Goal: Task Accomplishment & Management: Complete application form

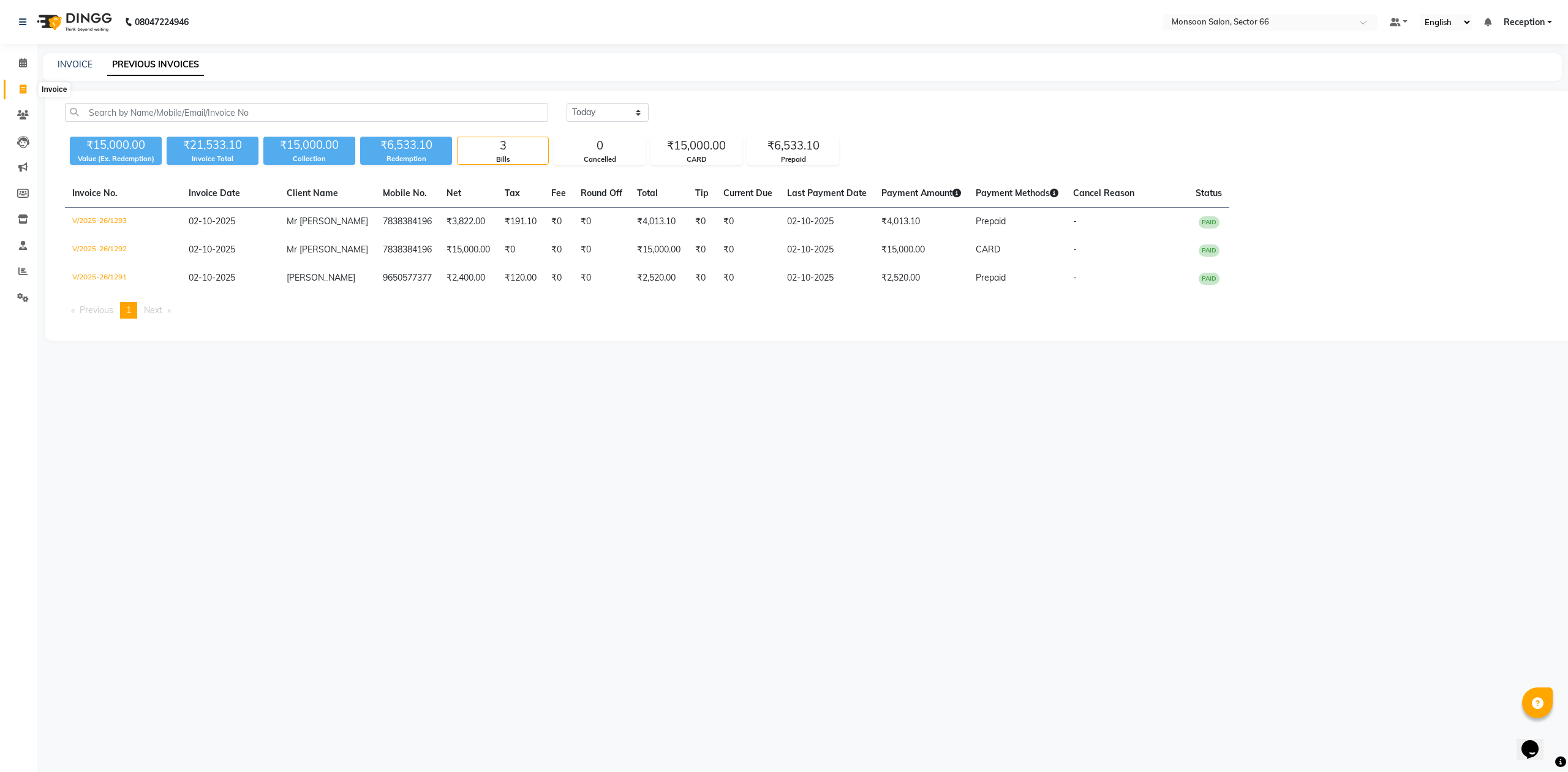
drag, startPoint x: 25, startPoint y: 85, endPoint x: 32, endPoint y: 88, distance: 7.6
click at [25, 85] on icon at bounding box center [23, 89] width 7 height 9
select select "service"
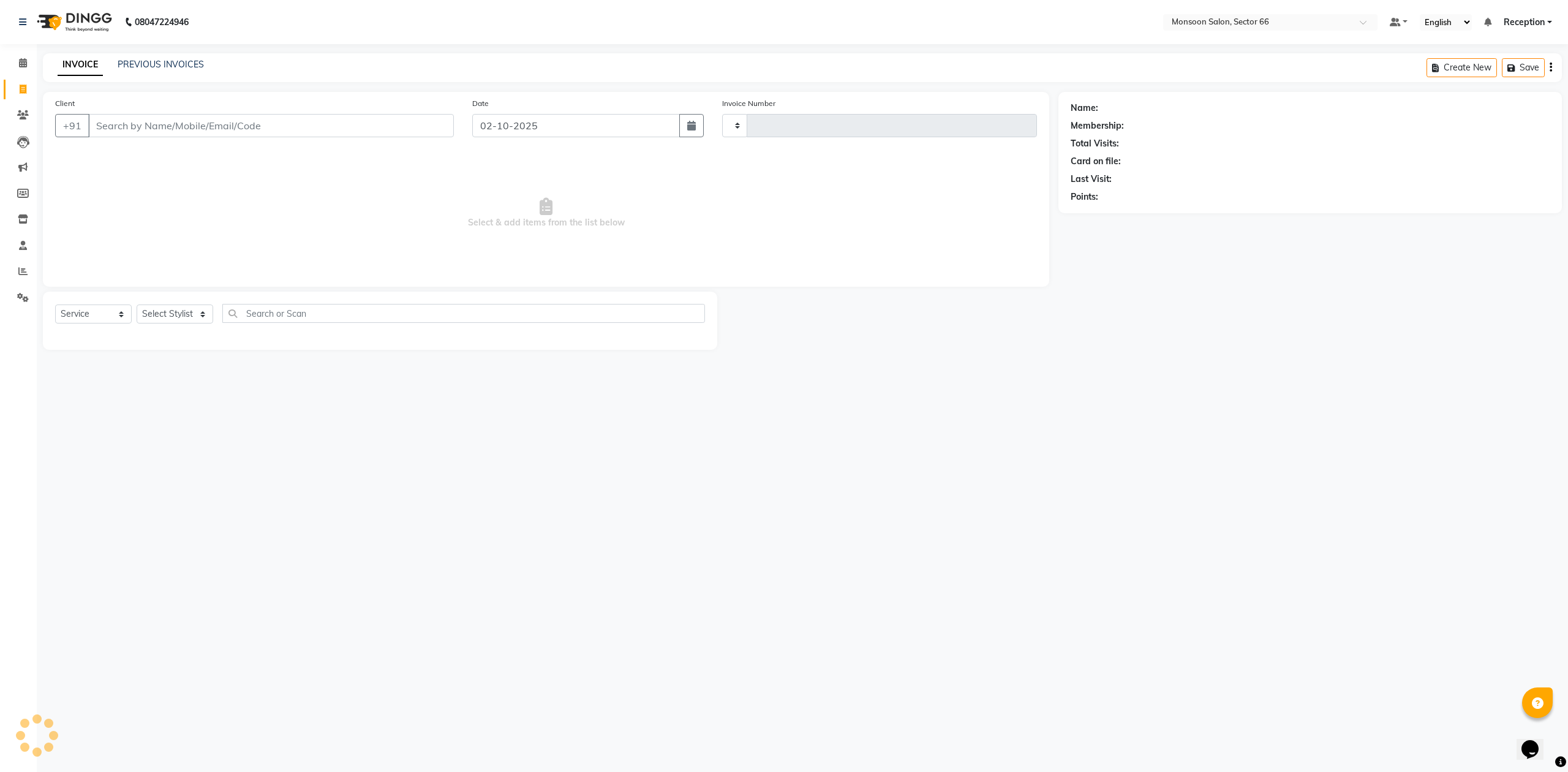
type input "1294"
select select "3741"
click at [180, 132] on input "Client" at bounding box center [271, 125] width 366 height 23
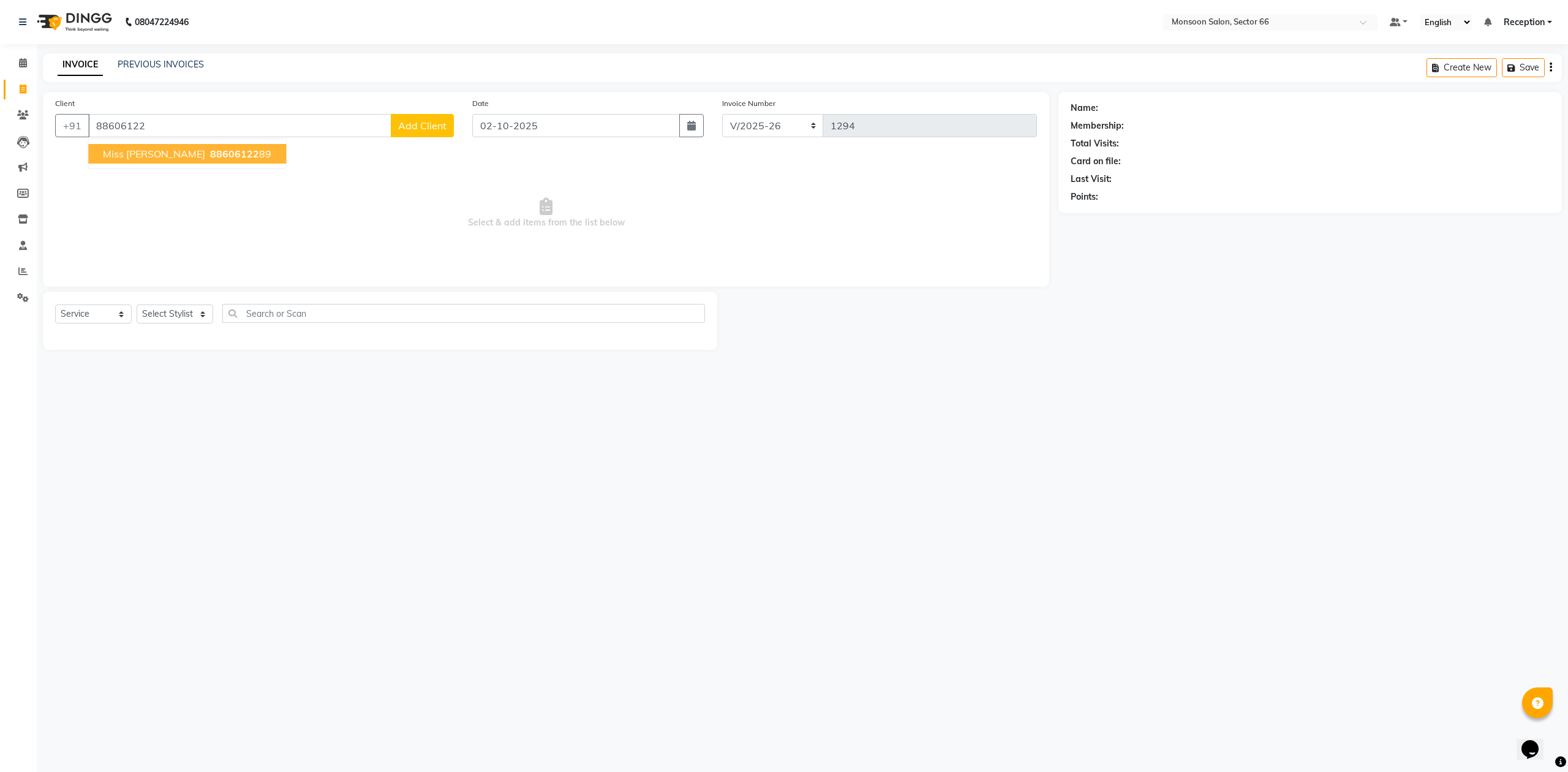
click at [210, 159] on span "88606122" at bounding box center [234, 154] width 49 height 12
type input "8860612289"
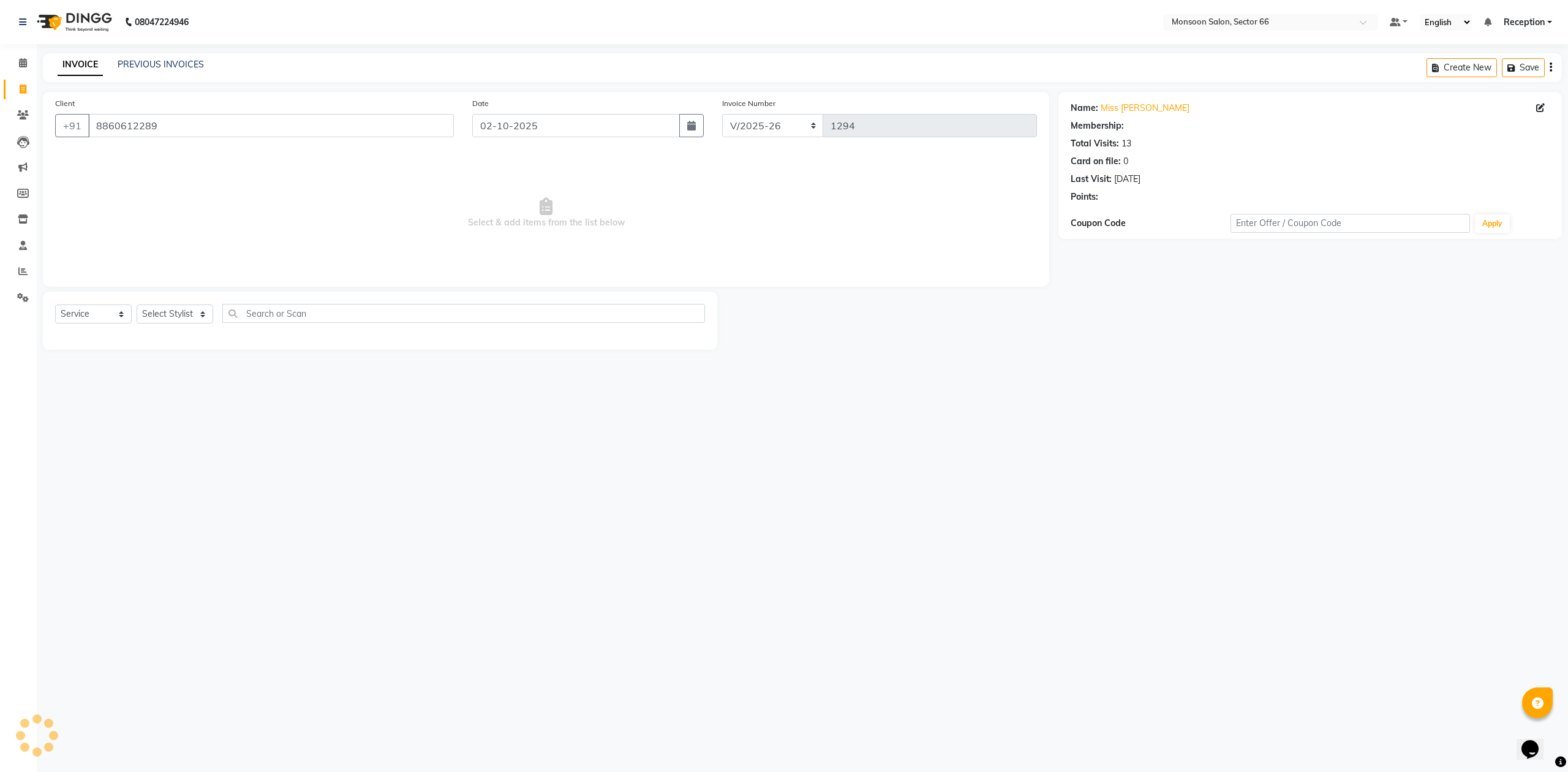
select select "1: Object"
click at [1108, 211] on icon "button" at bounding box center [1105, 215] width 9 height 9
click at [168, 322] on select "Select Stylist [PERSON_NAME] Danish Paras priya Reception rozy [PERSON_NAME]" at bounding box center [175, 314] width 77 height 19
select select "27679"
click at [137, 305] on select "Select Stylist [PERSON_NAME] Danish Paras priya Reception rozy [PERSON_NAME]" at bounding box center [175, 314] width 77 height 19
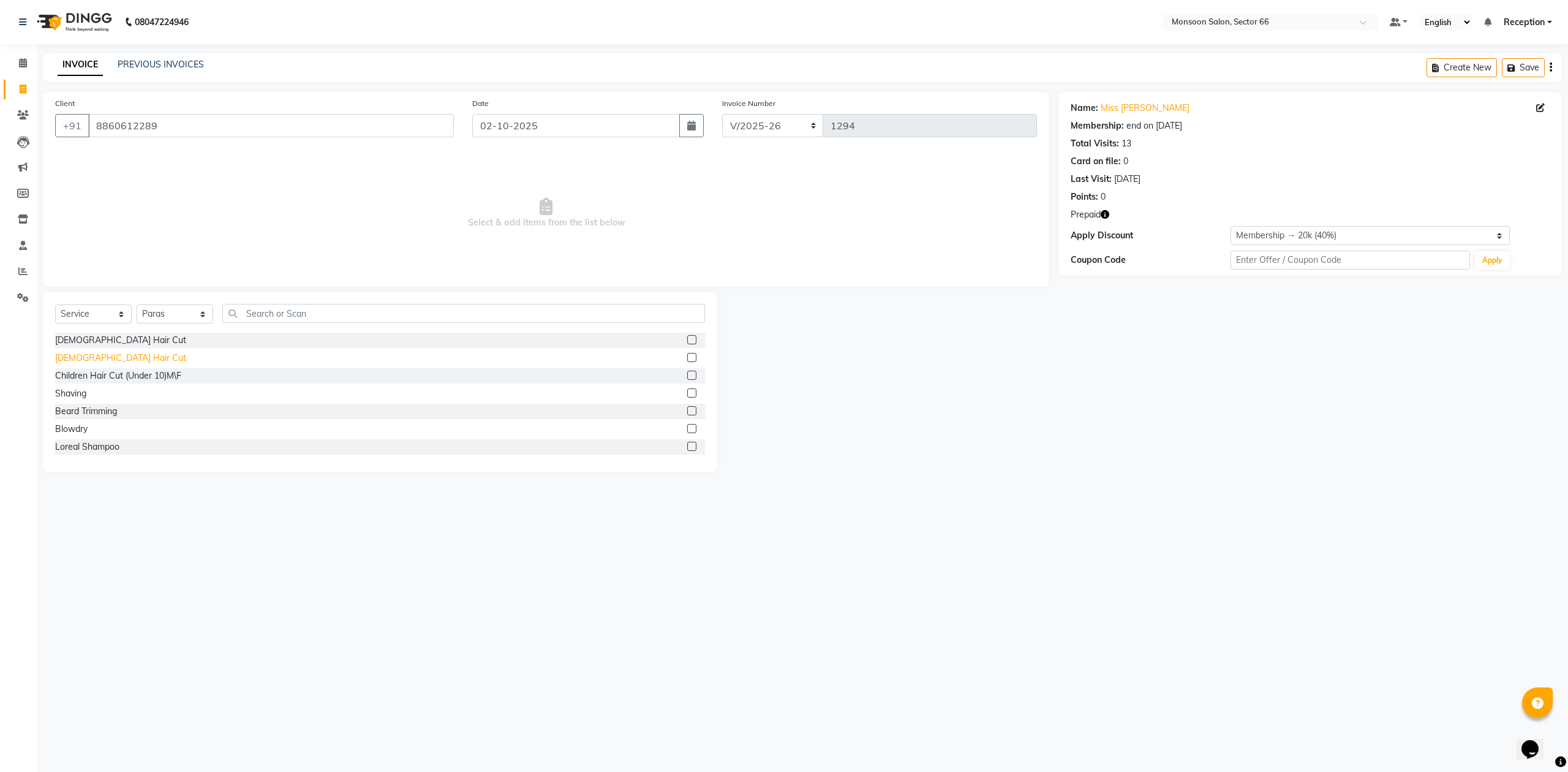
click at [88, 354] on div "[DEMOGRAPHIC_DATA] Hair Cut" at bounding box center [120, 358] width 131 height 13
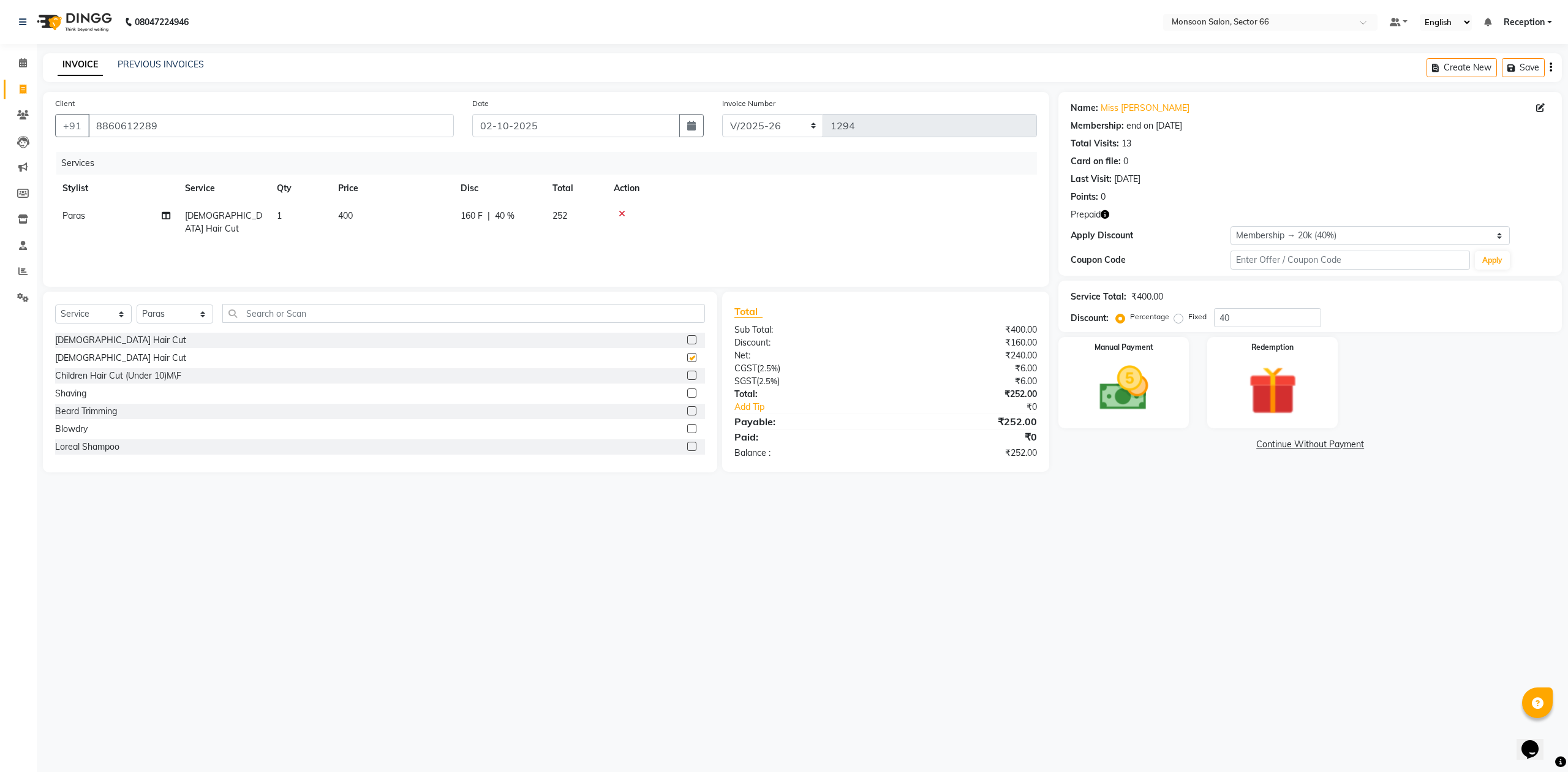
checkbox input "false"
click at [101, 409] on div "Beard Trimming" at bounding box center [86, 411] width 62 height 13
checkbox input "false"
click at [189, 316] on select "Select Stylist [PERSON_NAME] Danish Paras priya Reception rozy [PERSON_NAME]" at bounding box center [175, 319] width 77 height 19
select select "17883"
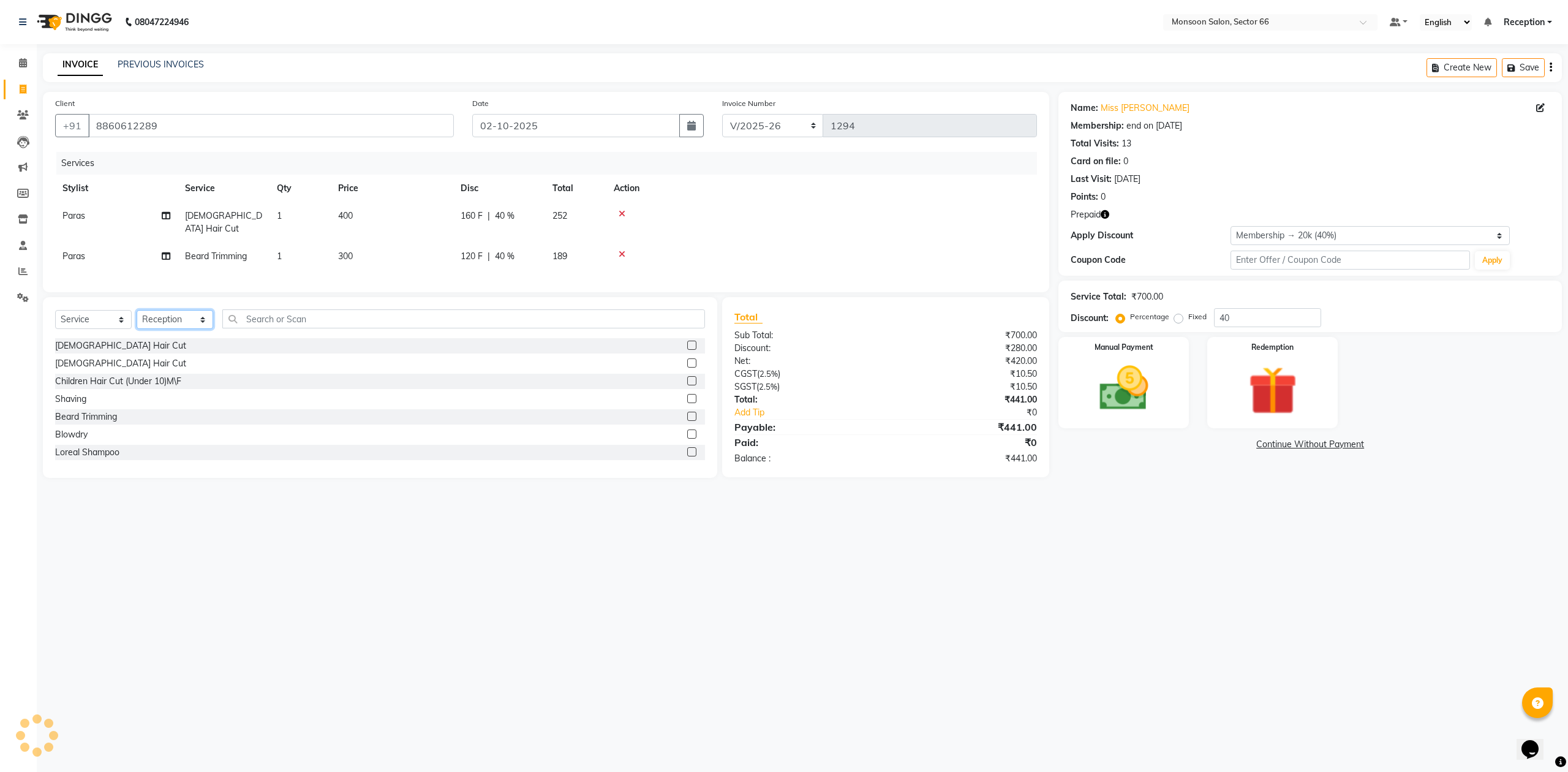
click at [137, 310] on select "Select Stylist [PERSON_NAME] Danish Paras priya Reception rozy [PERSON_NAME]" at bounding box center [175, 319] width 77 height 19
click at [251, 320] on input "text" at bounding box center [464, 318] width 482 height 19
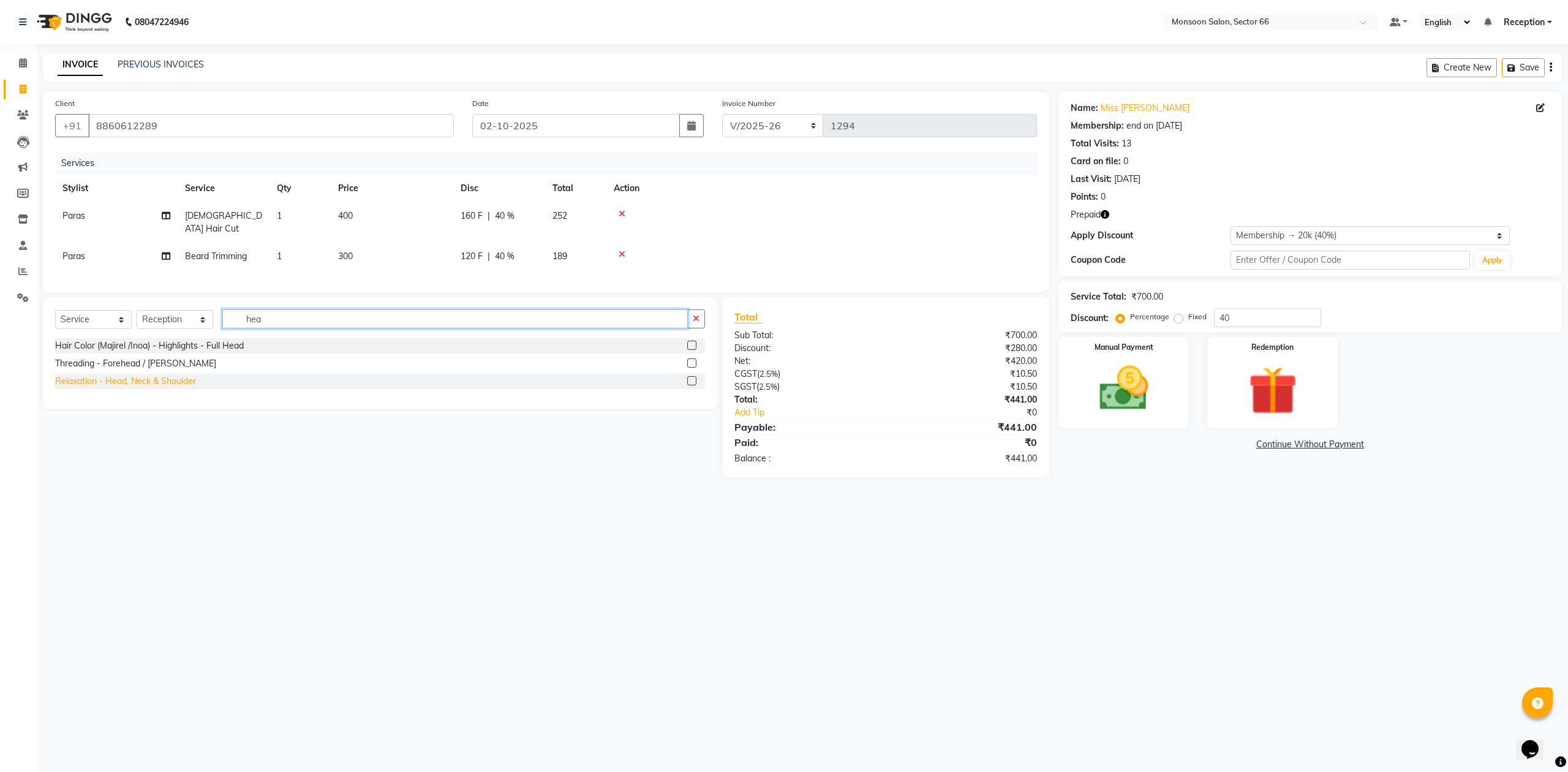
type input "hea"
click at [177, 380] on div "Relaxation - Head, Neck & Shoulder" at bounding box center [125, 381] width 140 height 13
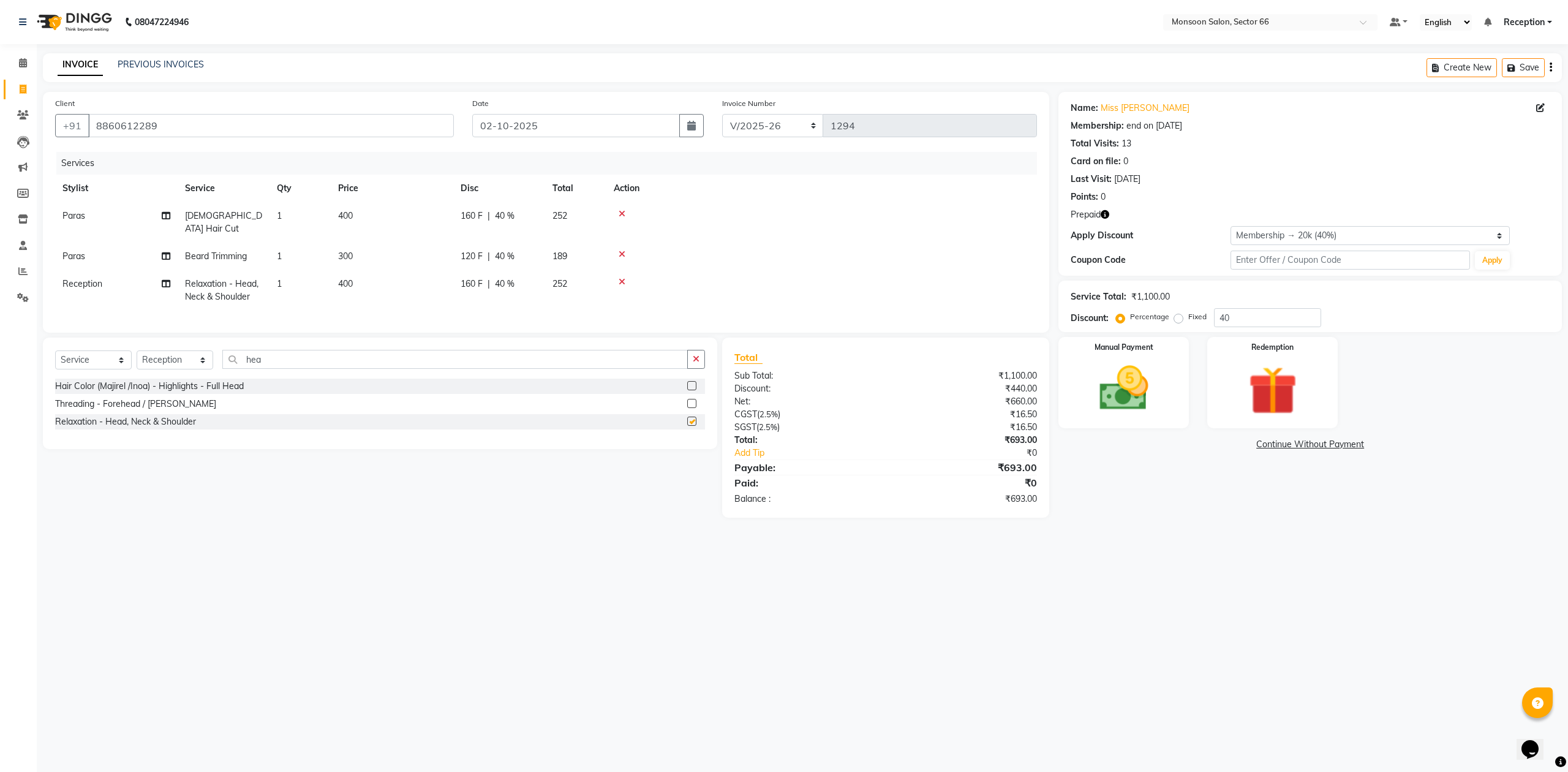
checkbox input "false"
click at [1263, 393] on img at bounding box center [1273, 390] width 83 height 63
click at [1178, 443] on span "2" at bounding box center [1180, 447] width 7 height 7
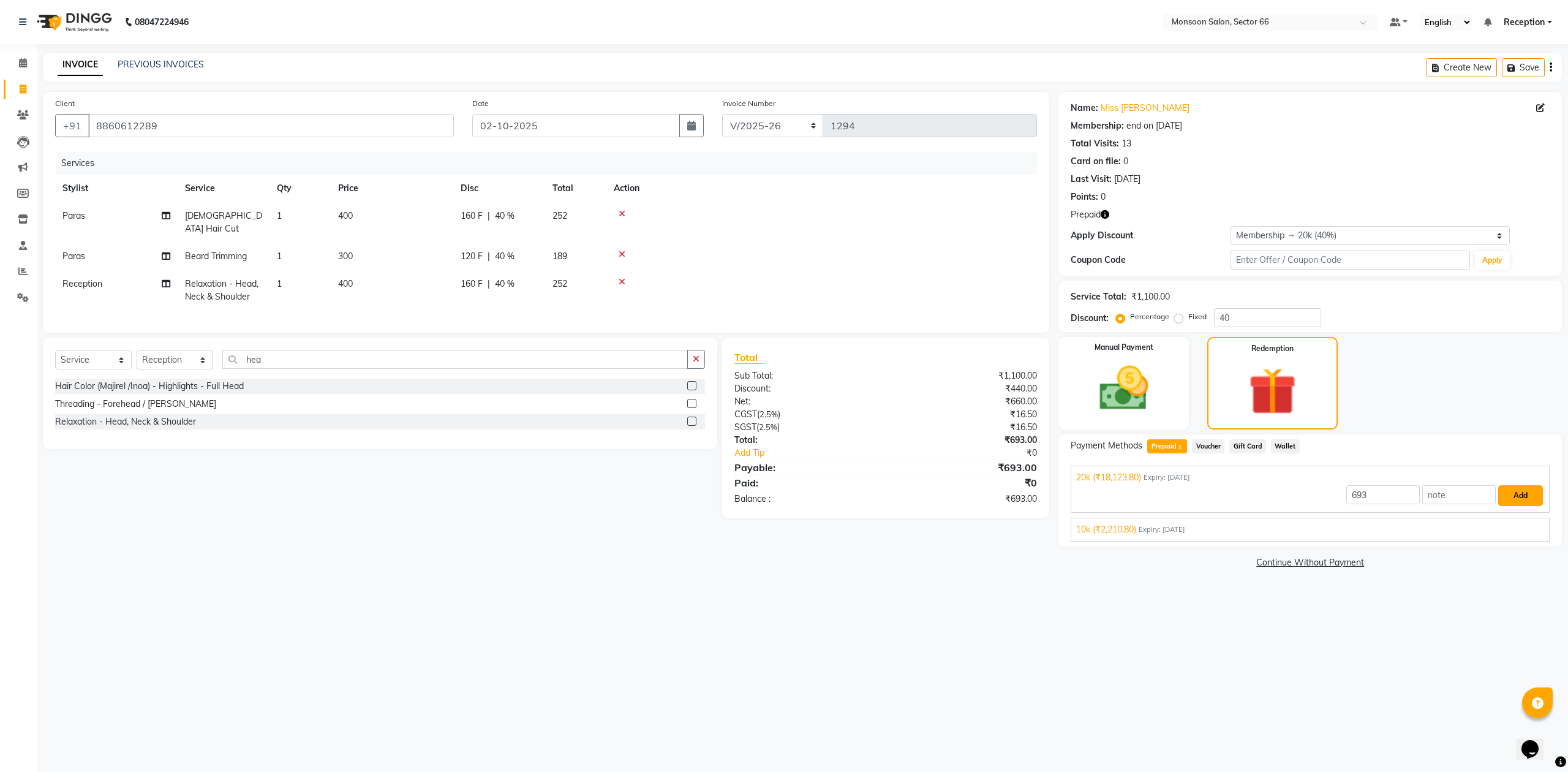
click at [1517, 495] on button "Add" at bounding box center [1520, 496] width 45 height 21
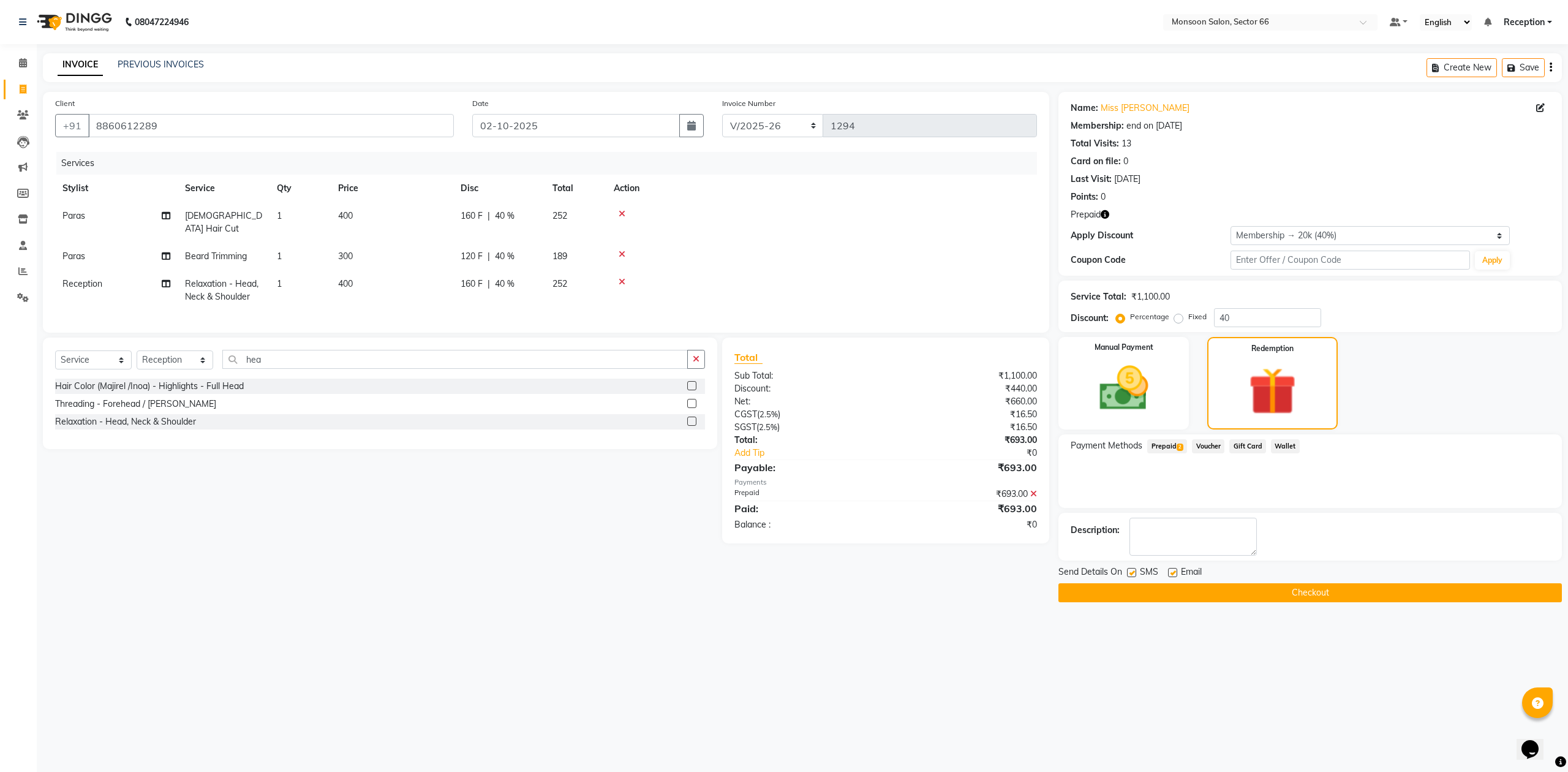
click at [1337, 594] on button "Checkout" at bounding box center [1310, 592] width 504 height 19
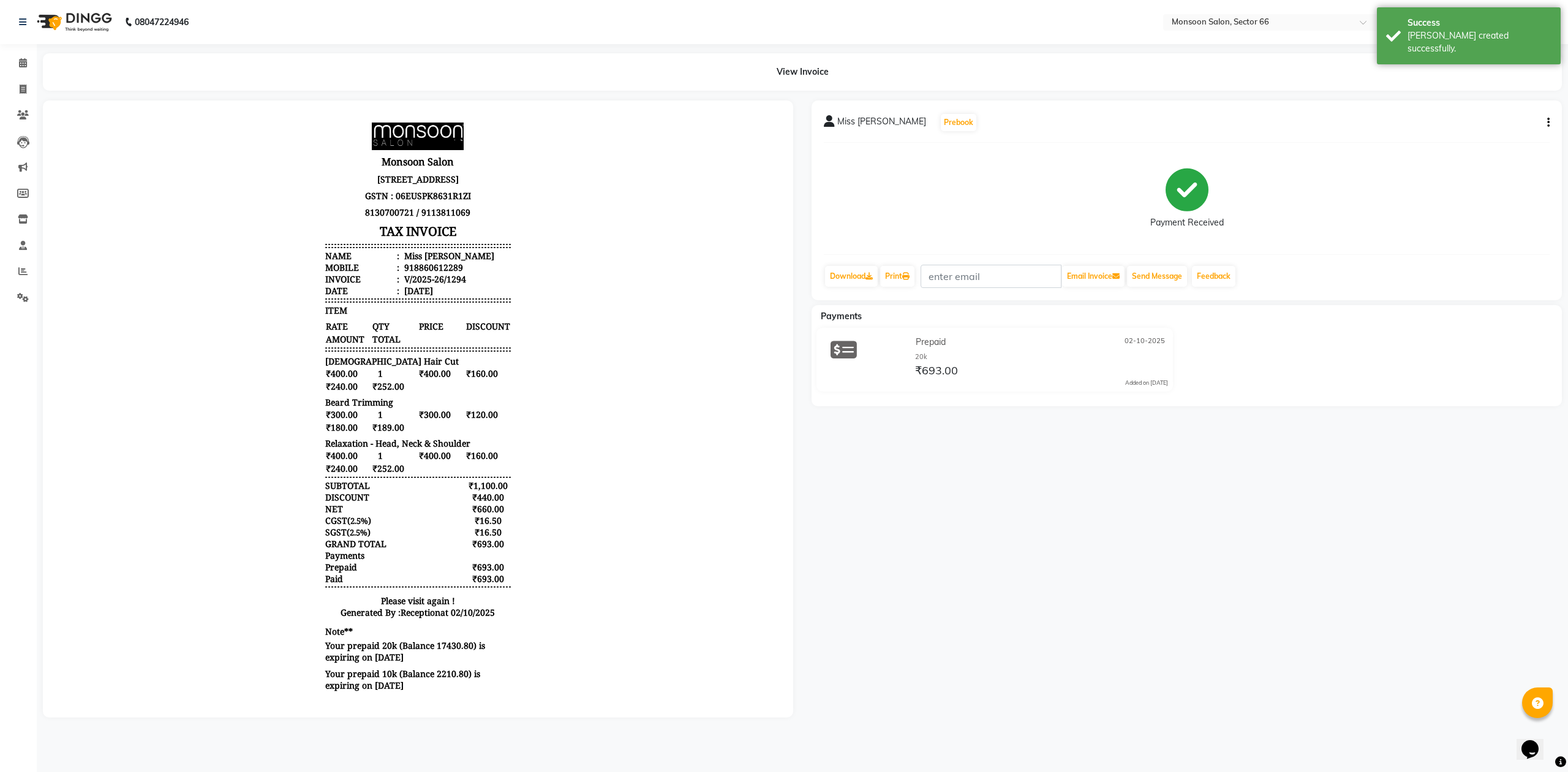
scroll to position [10, 0]
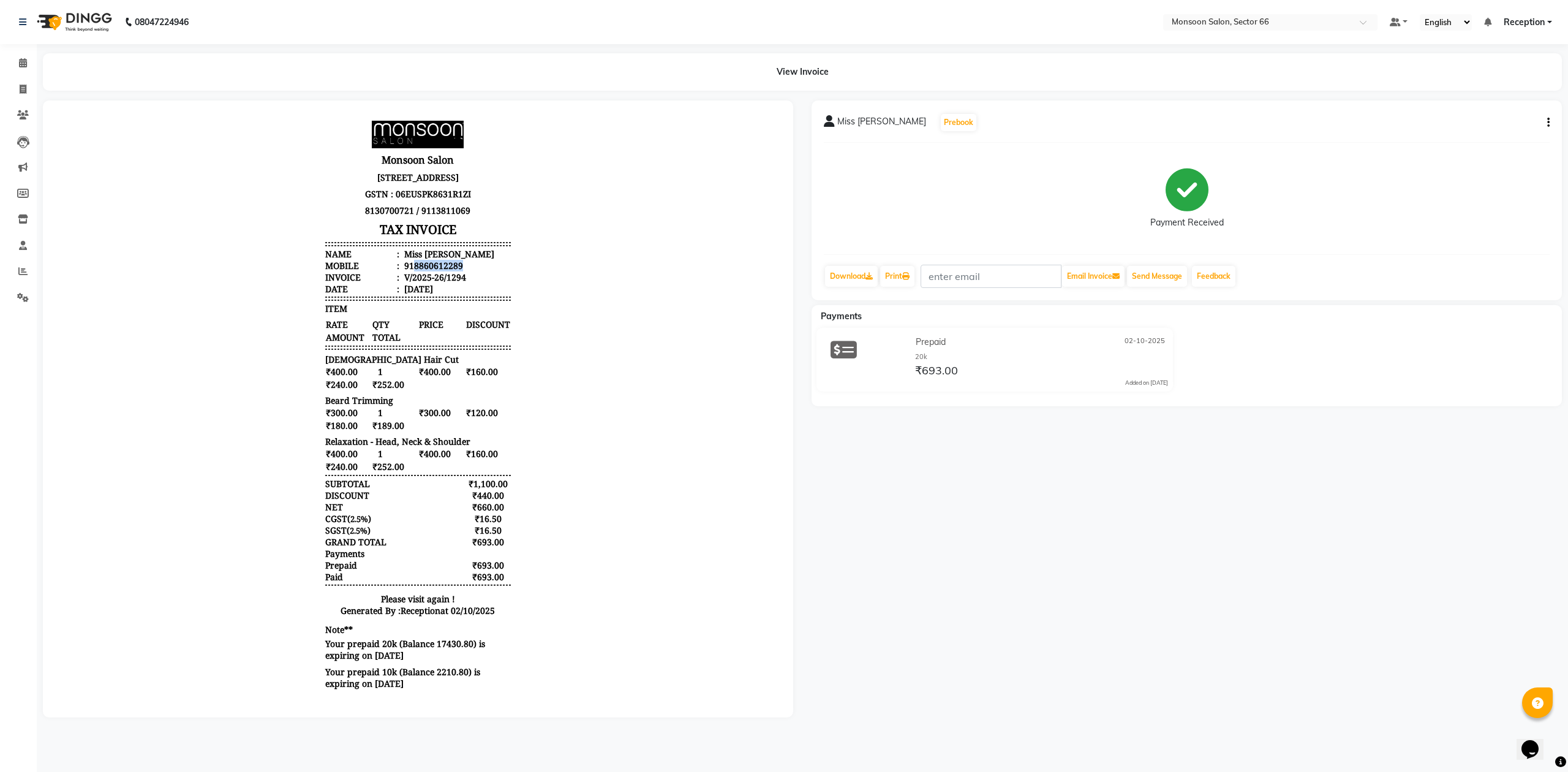
drag, startPoint x: 402, startPoint y: 269, endPoint x: 459, endPoint y: 269, distance: 57.0
click at [459, 269] on li "Mobile : 918860612289" at bounding box center [417, 265] width 185 height 11
copy div "8860612289"
click at [20, 91] on icon at bounding box center [23, 89] width 7 height 9
select select "service"
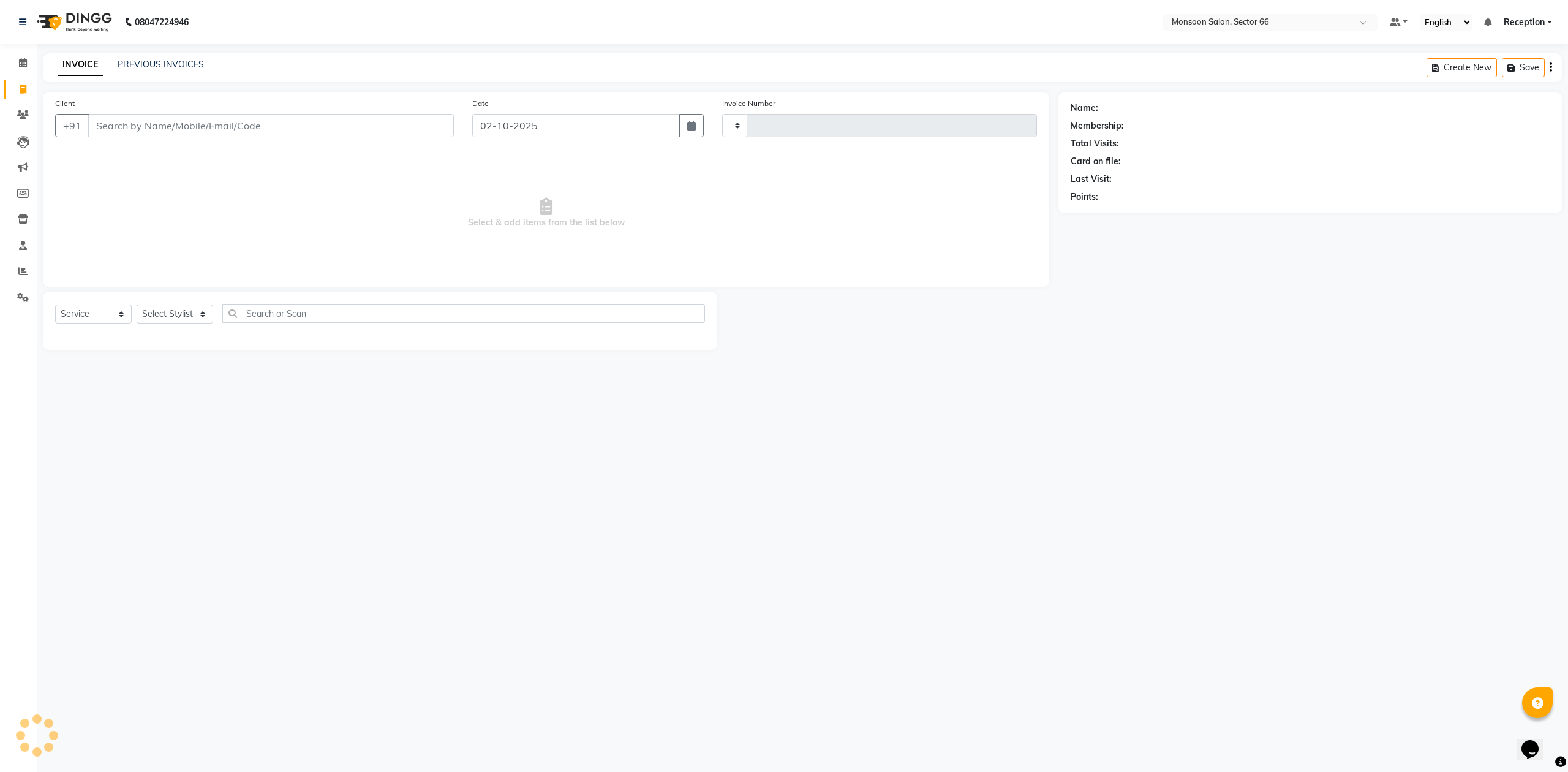
type input "1295"
select select "3741"
click at [164, 66] on link "PREVIOUS INVOICES" at bounding box center [161, 64] width 87 height 11
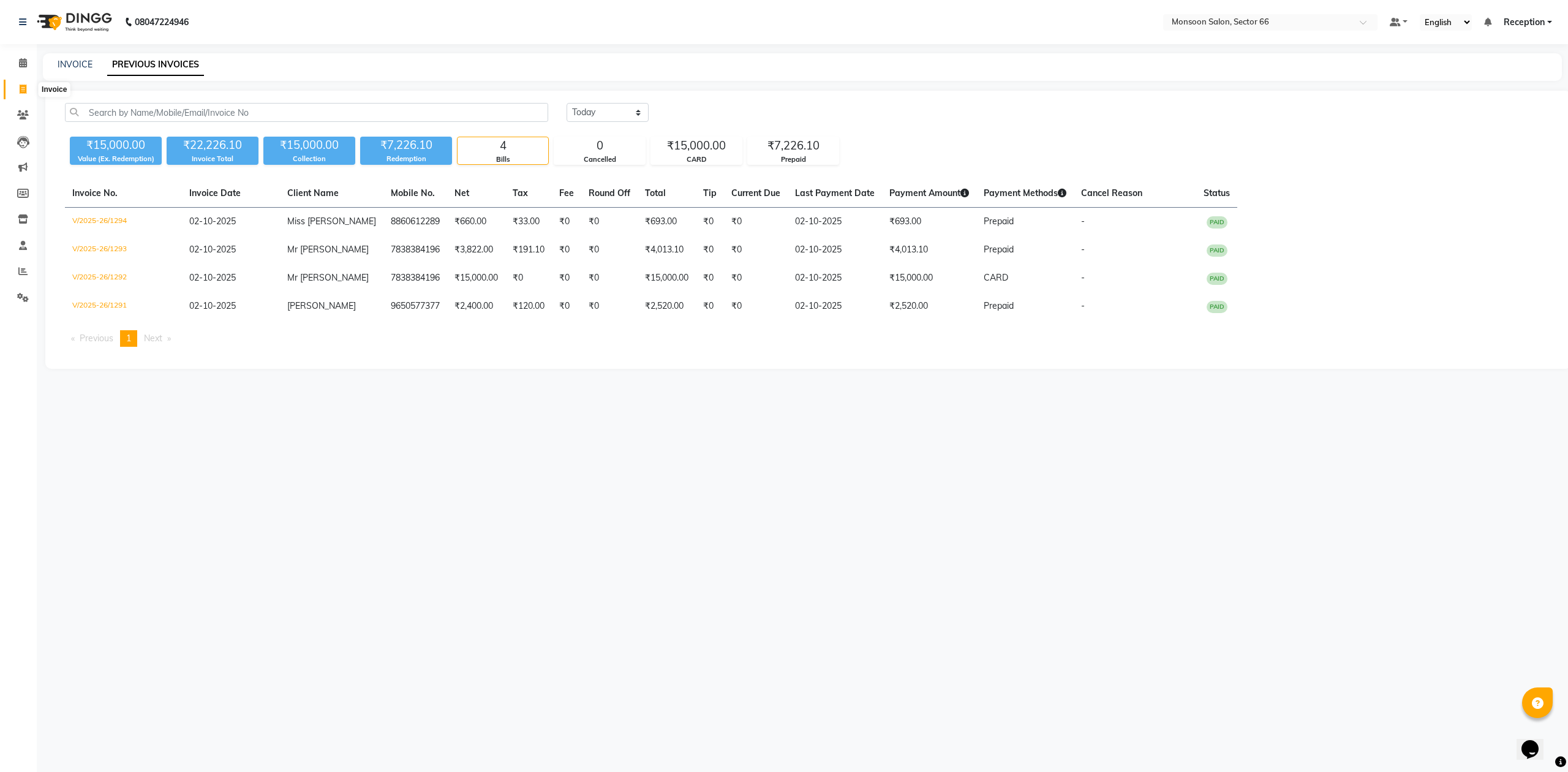
click at [25, 92] on icon at bounding box center [23, 89] width 7 height 9
select select "service"
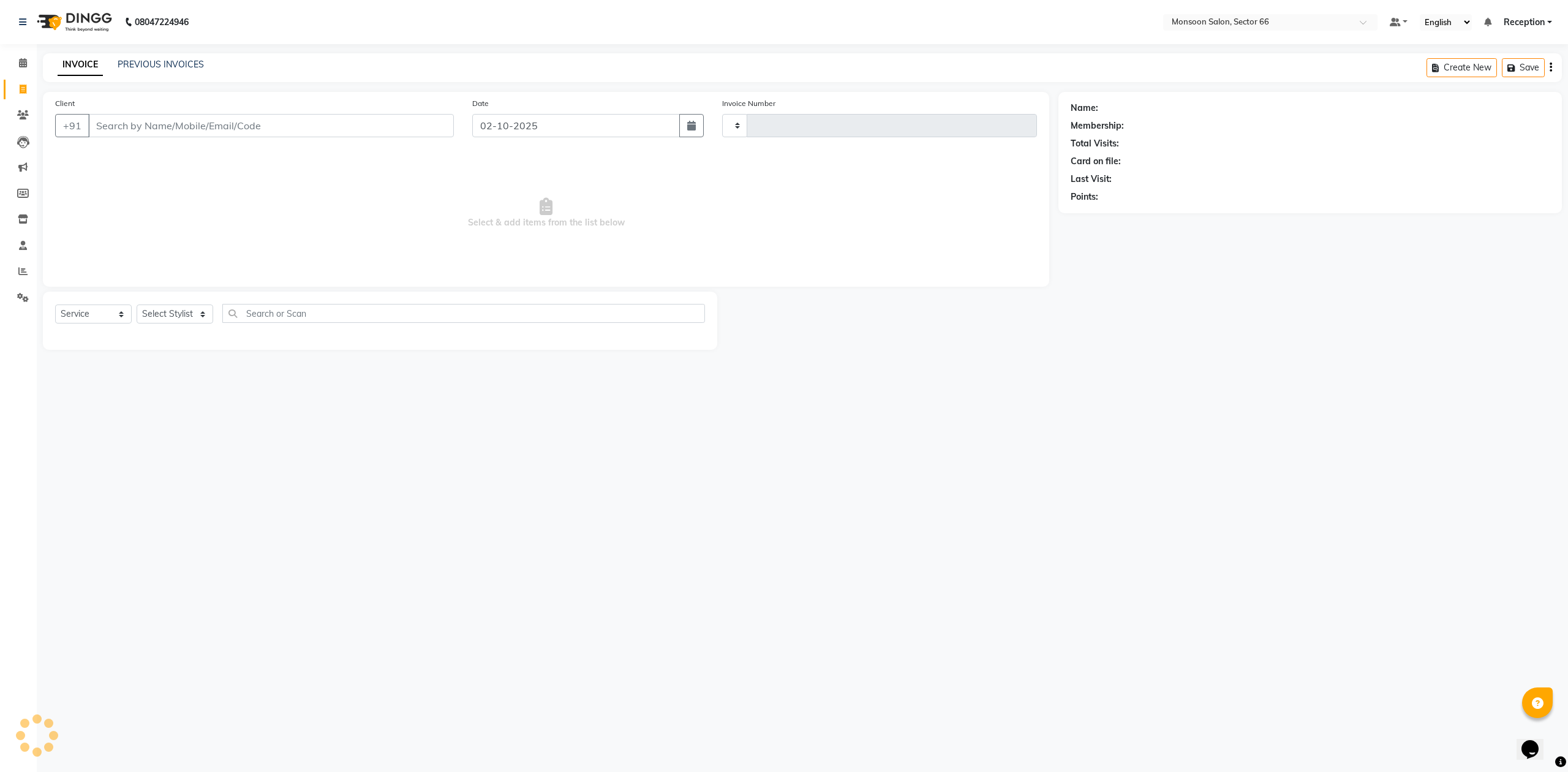
type input "1295"
select select "3741"
click at [265, 132] on input "Client" at bounding box center [271, 125] width 366 height 23
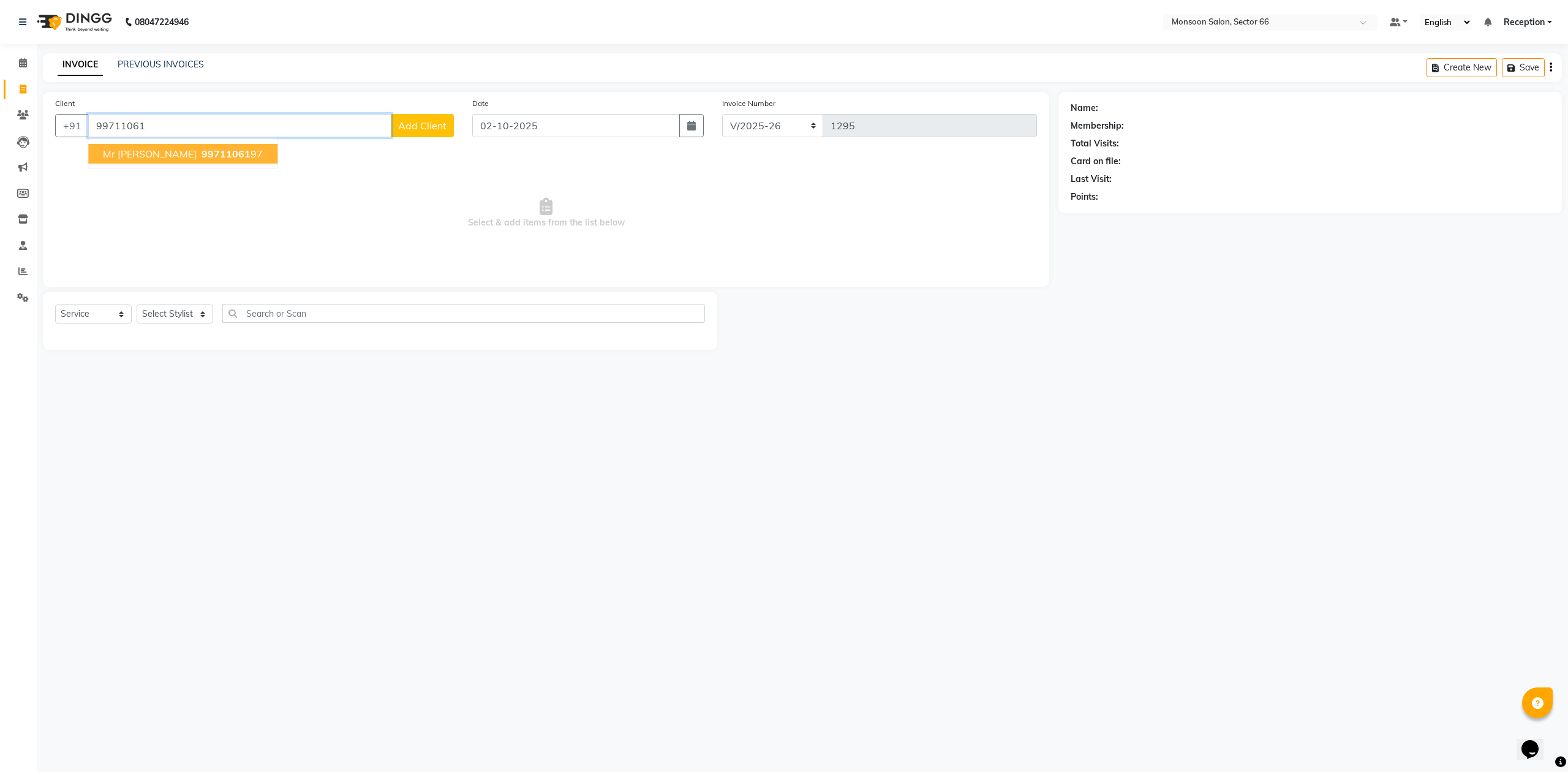
click at [199, 161] on button "Mr [PERSON_NAME] 99711061 97" at bounding box center [183, 154] width 189 height 19
type input "9971106197"
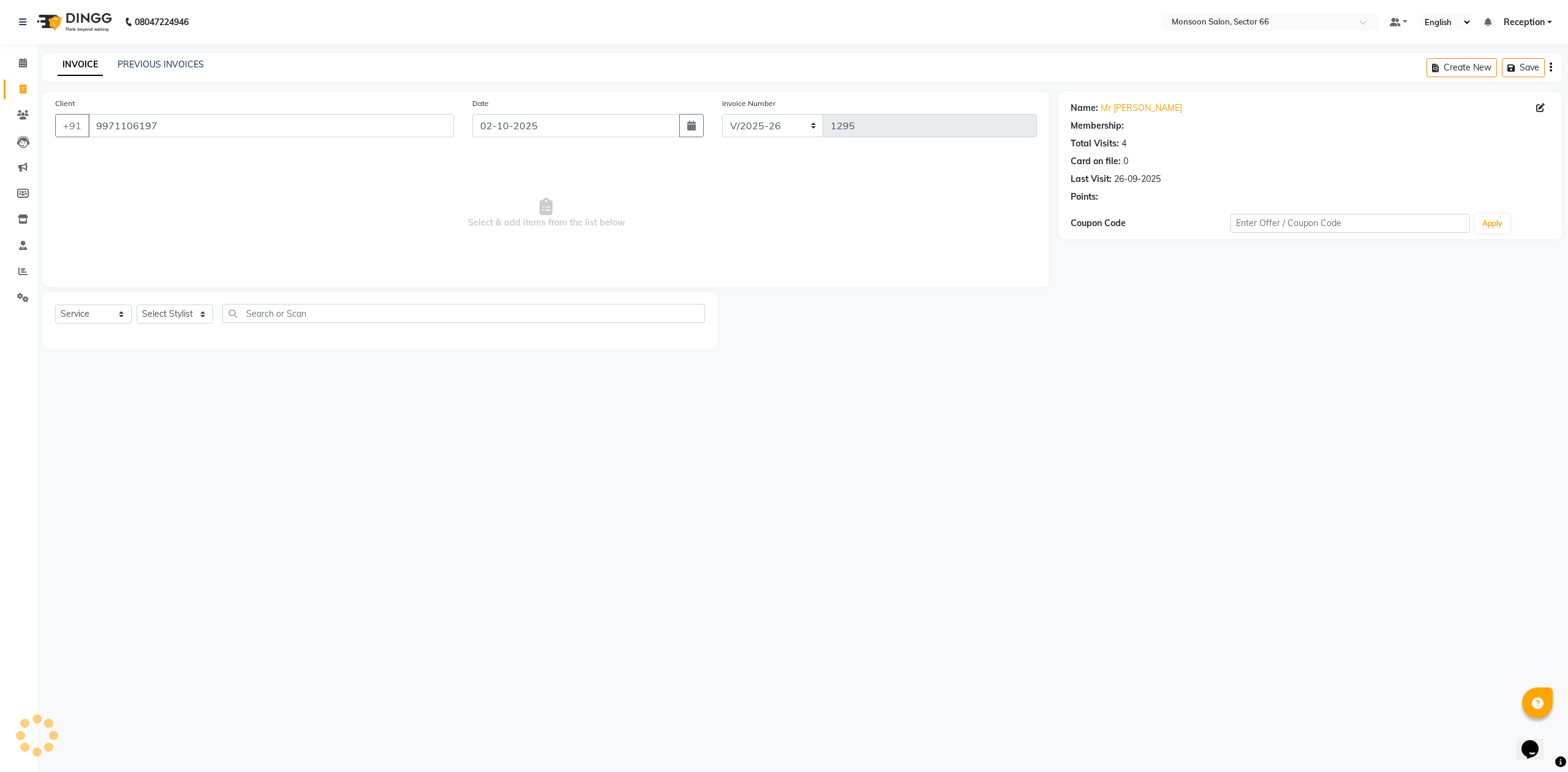
select select "1: Object"
click at [1109, 215] on icon "button" at bounding box center [1105, 215] width 9 height 9
click at [178, 316] on select "Select Stylist [PERSON_NAME] Danish Paras priya Reception rozy [PERSON_NAME]" at bounding box center [175, 314] width 77 height 19
select select "27679"
click at [137, 305] on select "Select Stylist [PERSON_NAME] Danish Paras priya Reception rozy [PERSON_NAME]" at bounding box center [175, 314] width 77 height 19
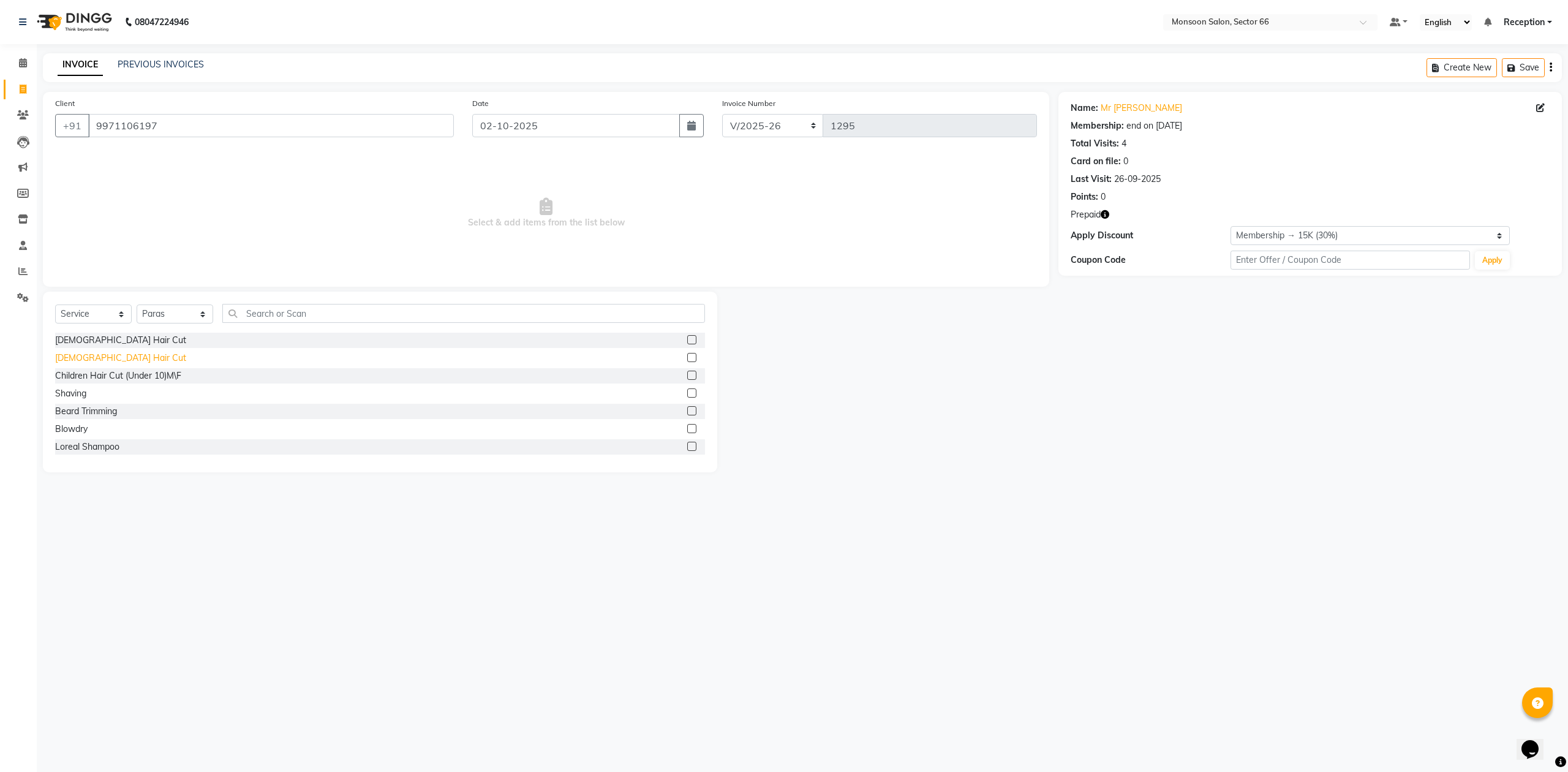
click at [102, 359] on div "[DEMOGRAPHIC_DATA] Hair Cut" at bounding box center [120, 358] width 131 height 13
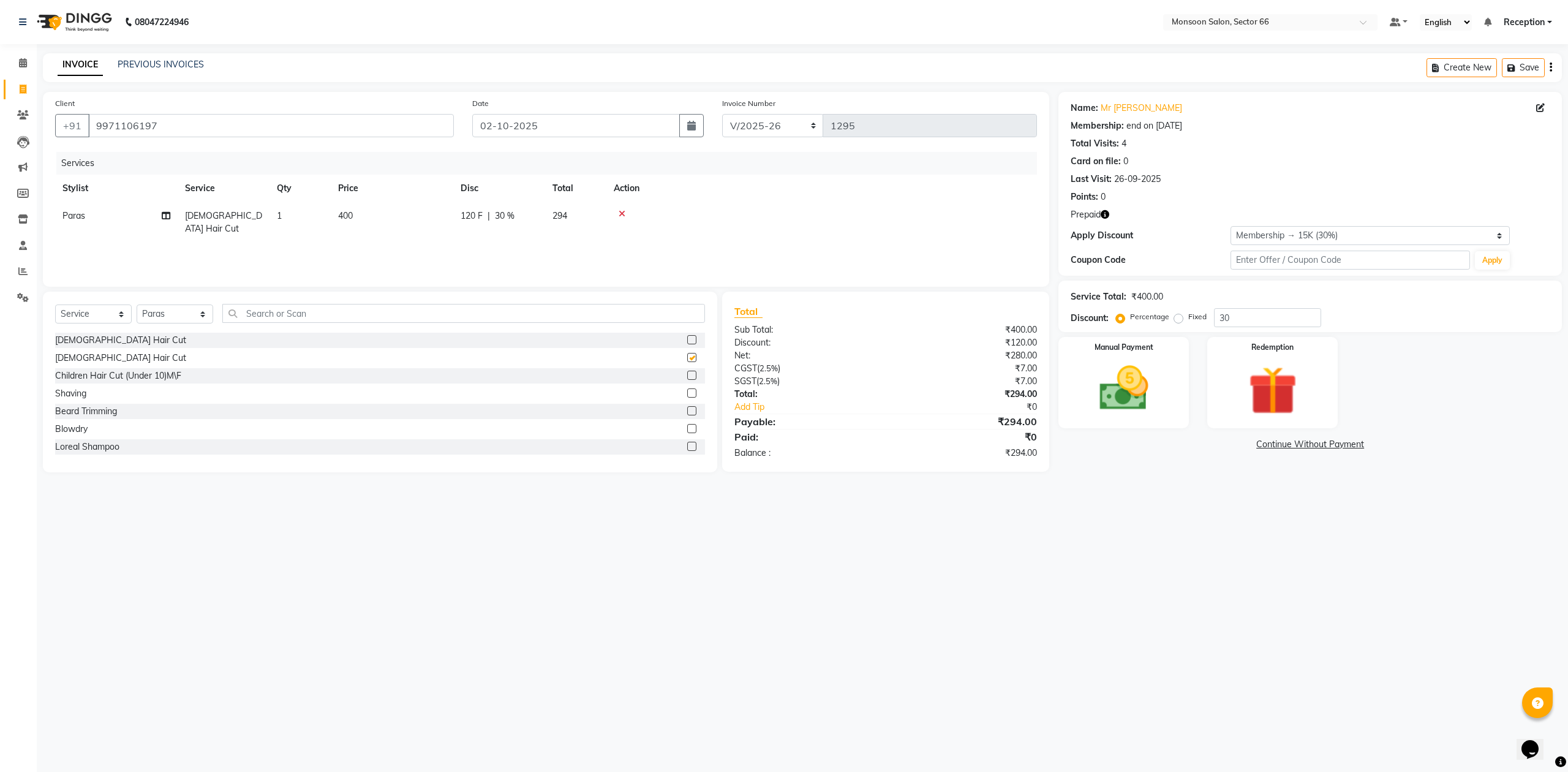
checkbox input "false"
click at [1302, 365] on img at bounding box center [1273, 390] width 83 height 63
click at [1163, 444] on span "Prepaid 1" at bounding box center [1167, 446] width 40 height 14
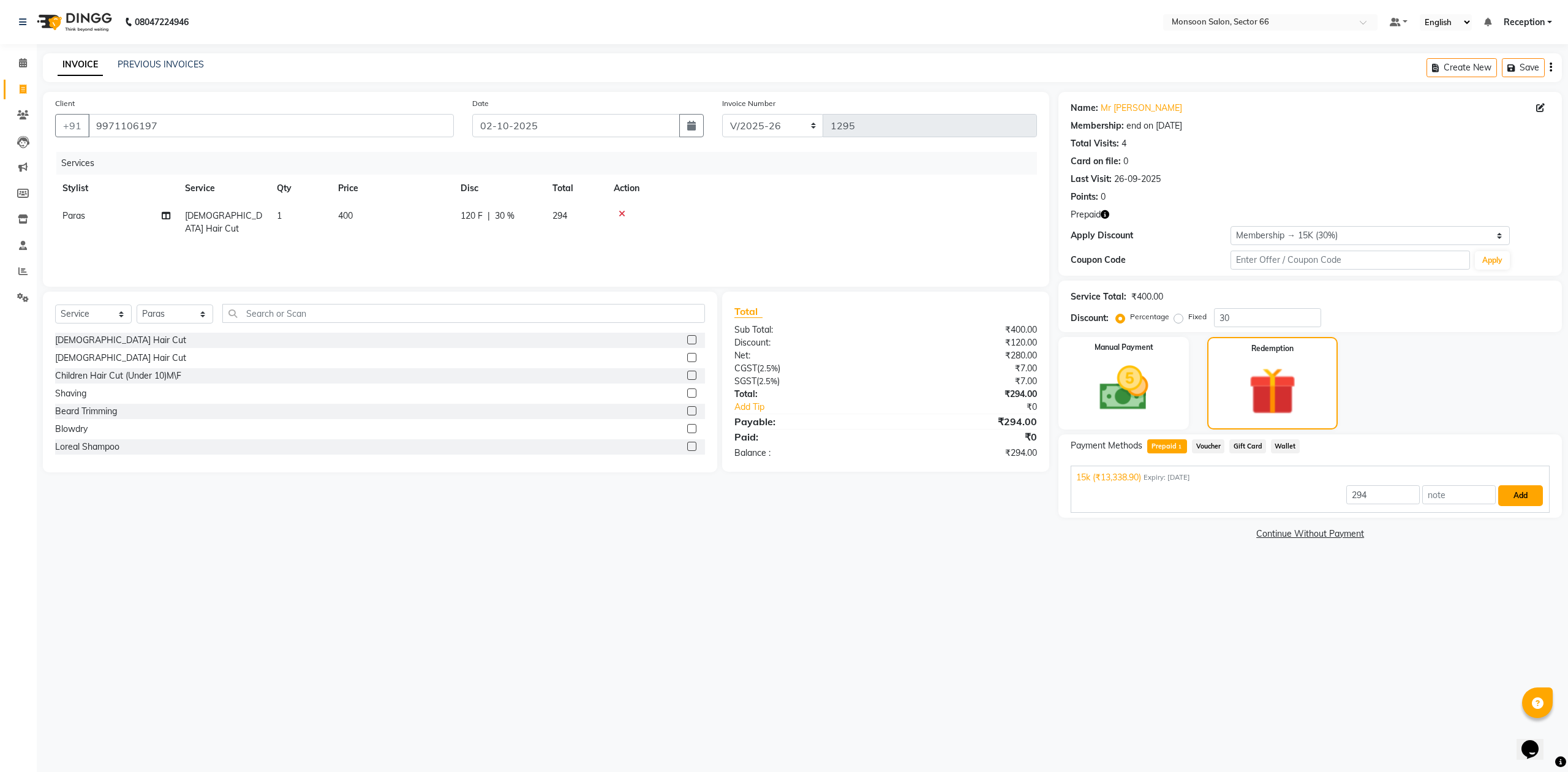
click at [1515, 494] on button "Add" at bounding box center [1520, 496] width 45 height 21
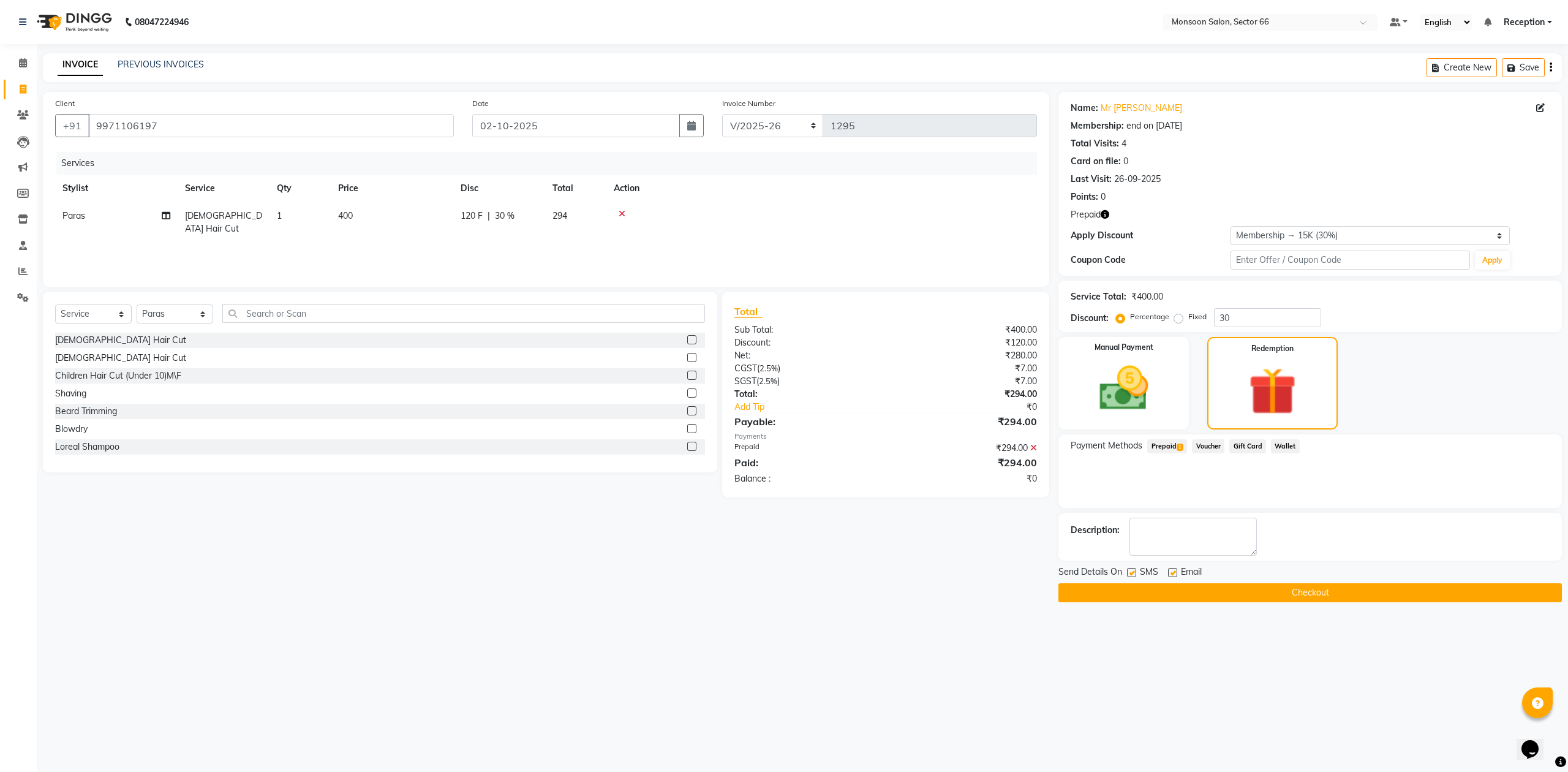
click at [1427, 591] on button "Checkout" at bounding box center [1310, 592] width 504 height 19
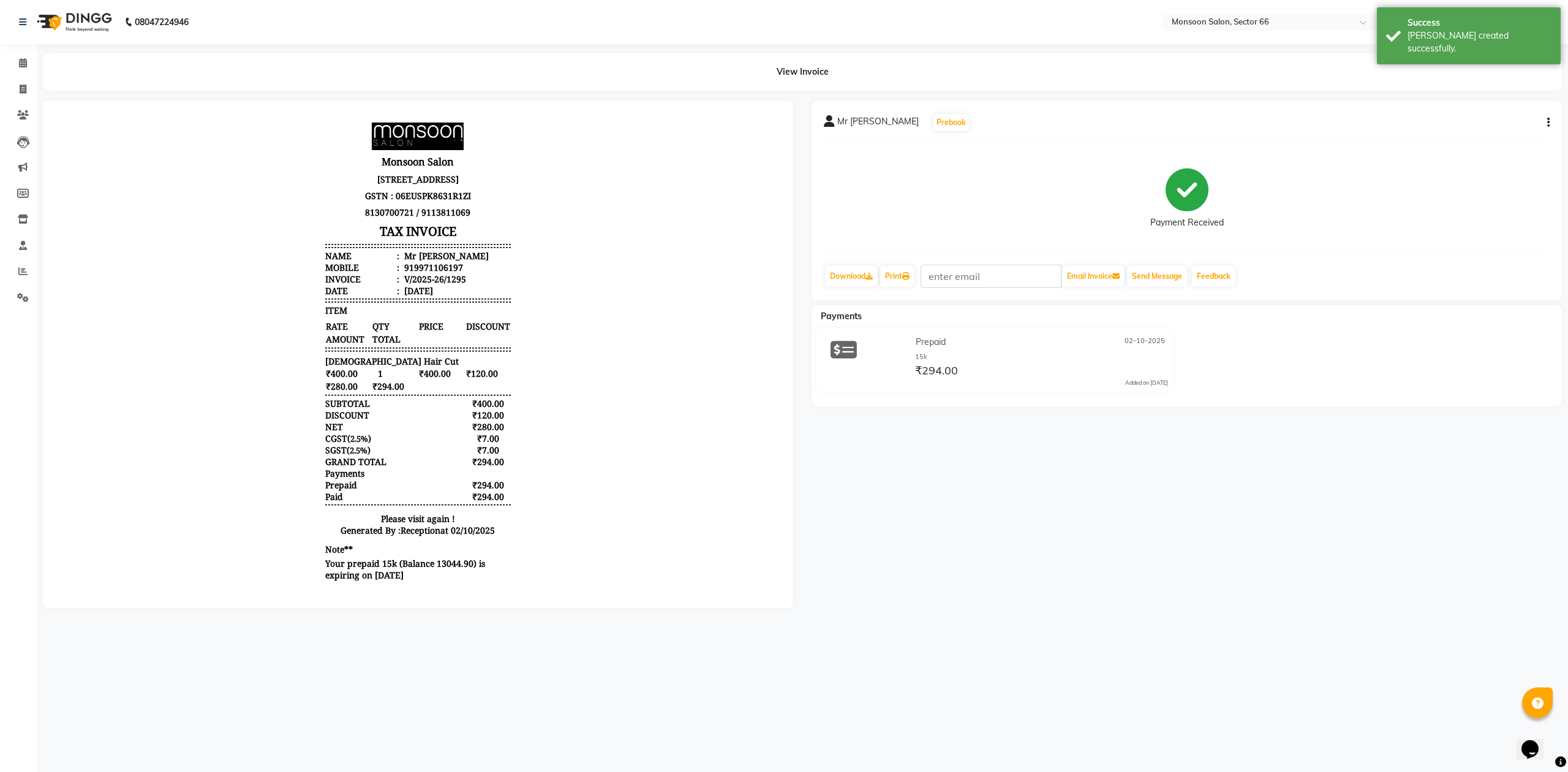
scroll to position [11, 0]
click at [21, 87] on icon at bounding box center [23, 89] width 7 height 9
select select "3741"
select select "service"
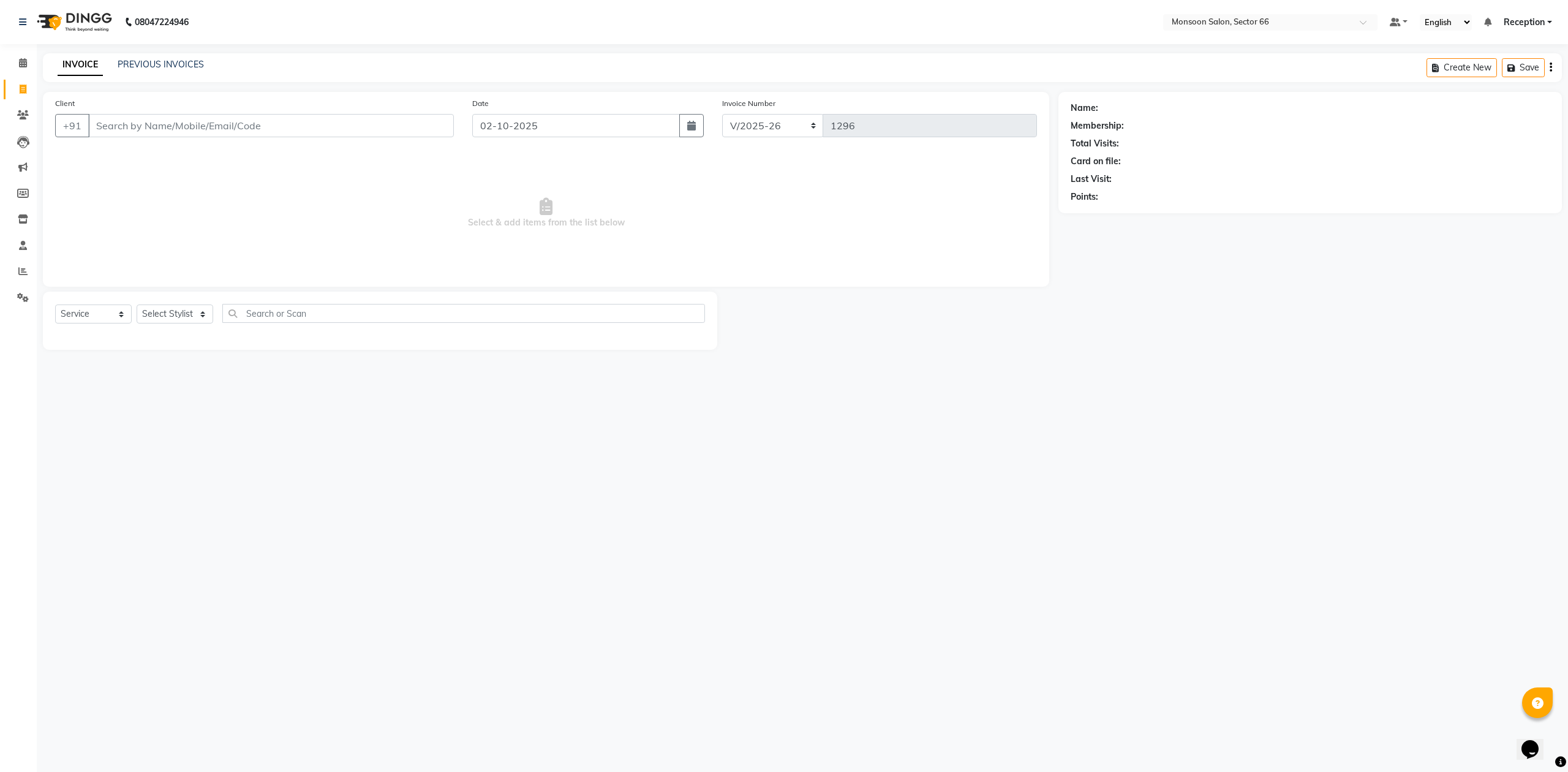
click at [148, 121] on input "Client" at bounding box center [271, 125] width 366 height 23
click at [152, 62] on link "PREVIOUS INVOICES" at bounding box center [161, 64] width 87 height 11
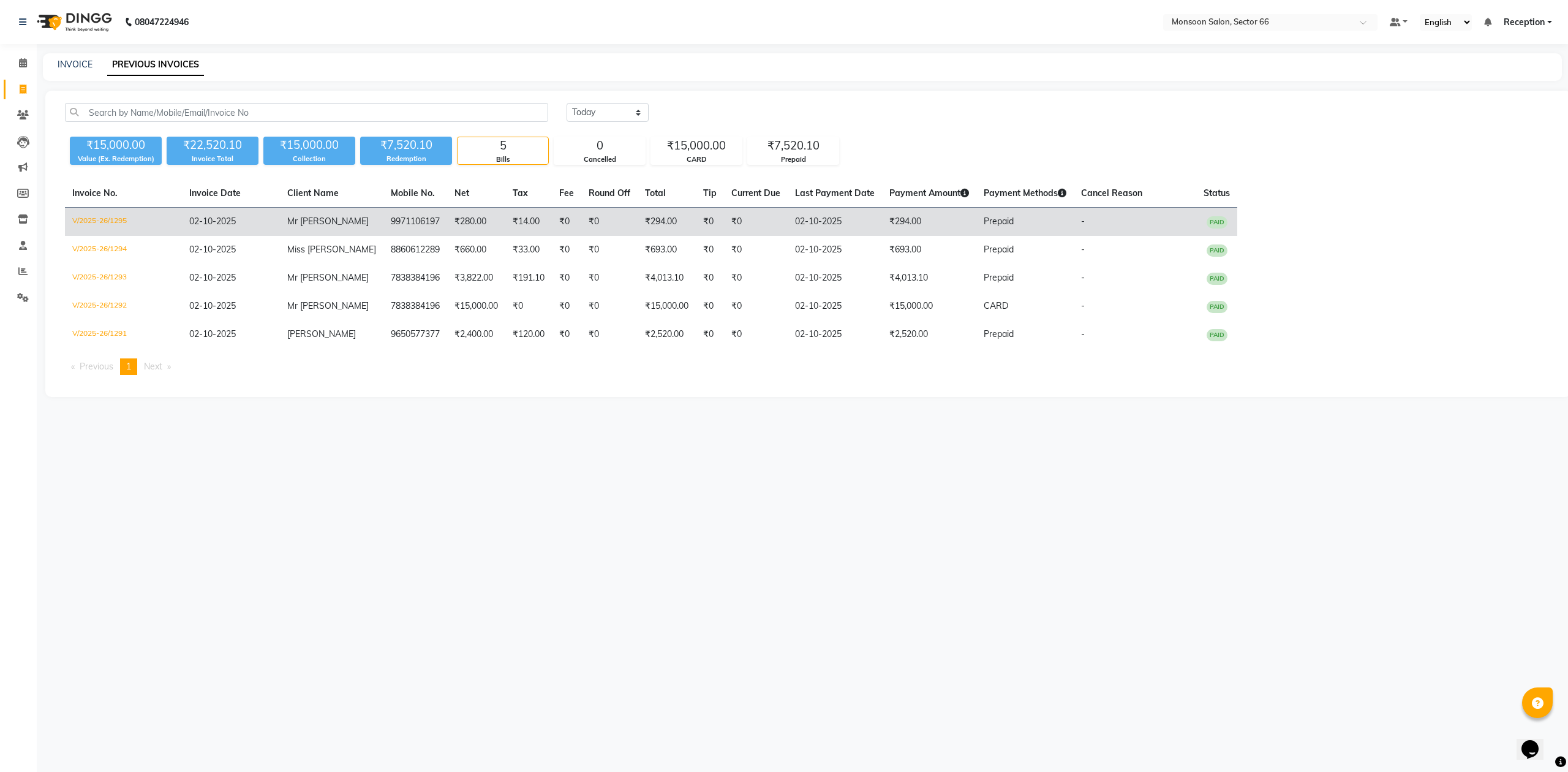
click at [899, 222] on td "₹294.00" at bounding box center [928, 222] width 95 height 29
click at [493, 224] on td "₹280.00" at bounding box center [476, 222] width 58 height 29
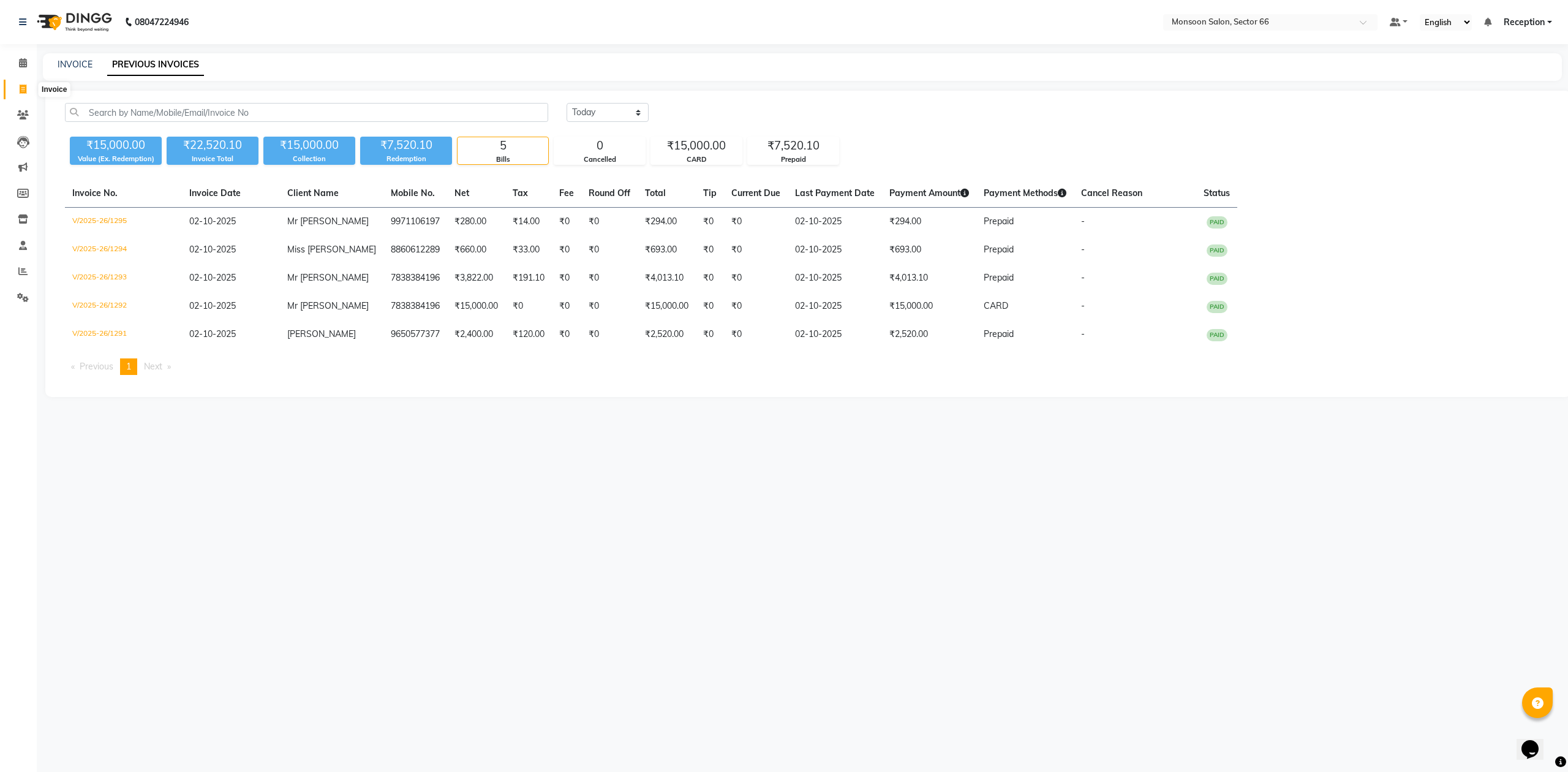
drag, startPoint x: 15, startPoint y: 88, endPoint x: 25, endPoint y: 89, distance: 10.0
click at [15, 88] on span at bounding box center [23, 90] width 21 height 14
select select "service"
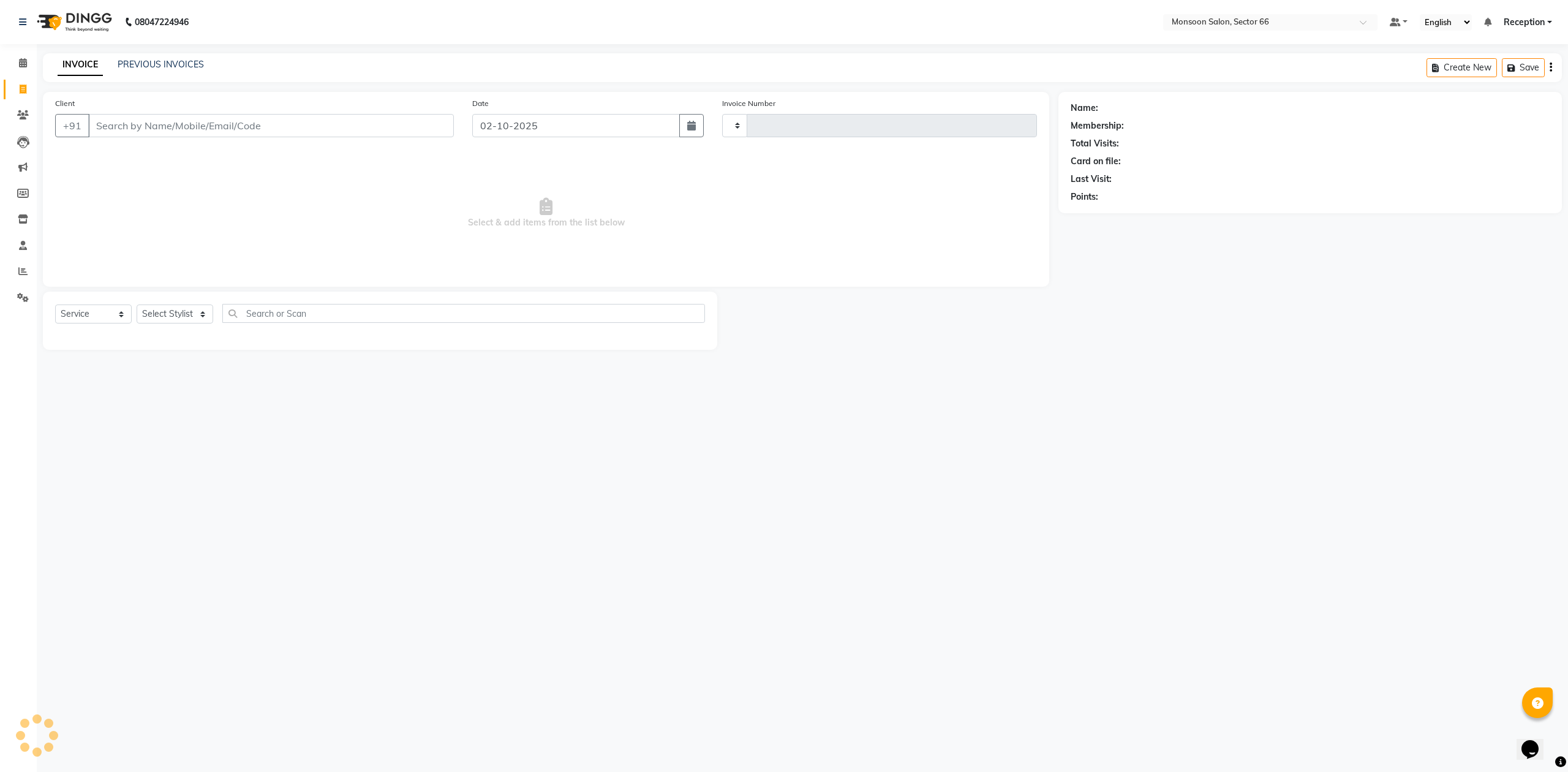
type input "1296"
select select "3741"
click at [146, 115] on input "Client" at bounding box center [271, 125] width 366 height 23
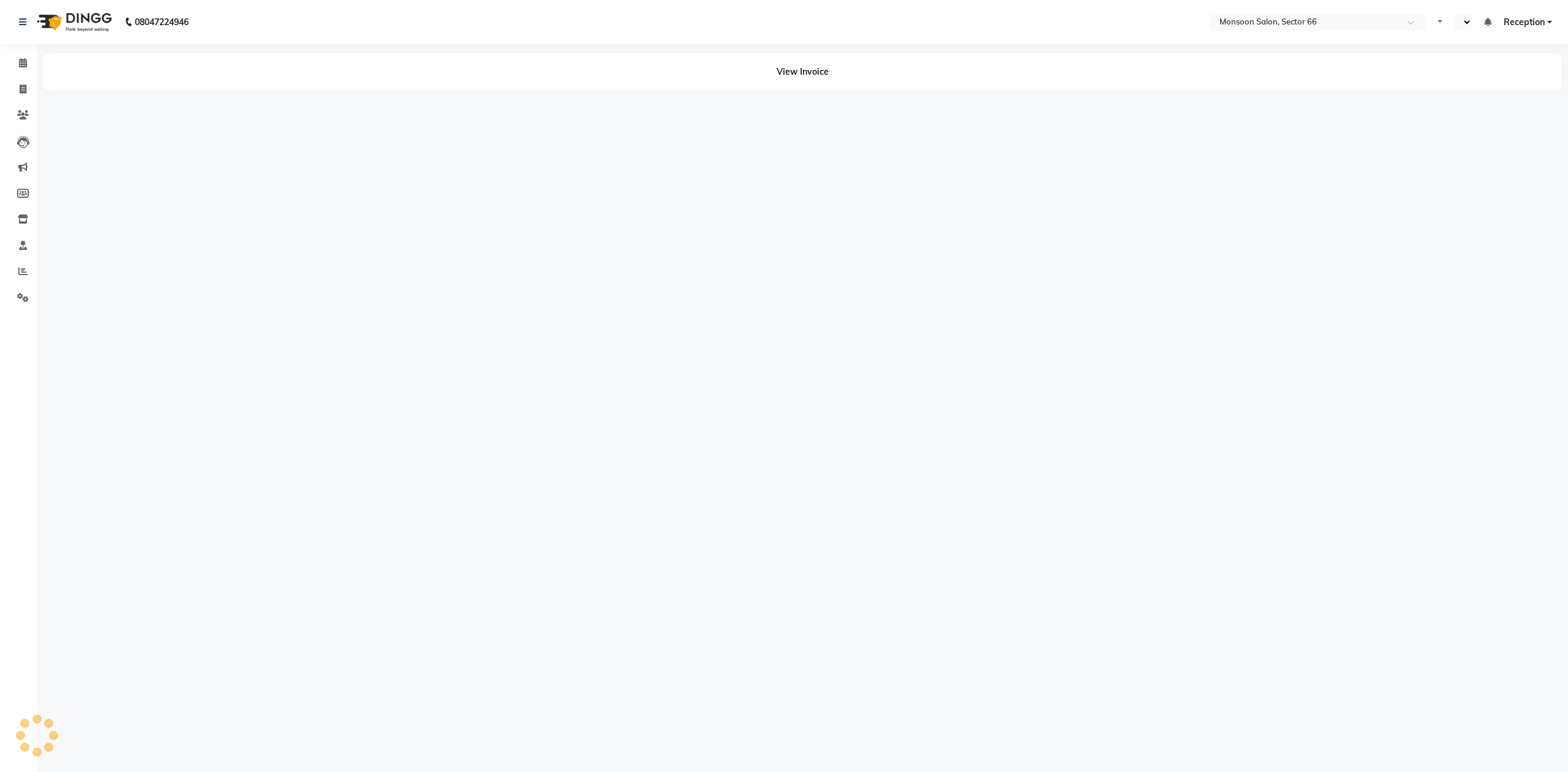
select select "en"
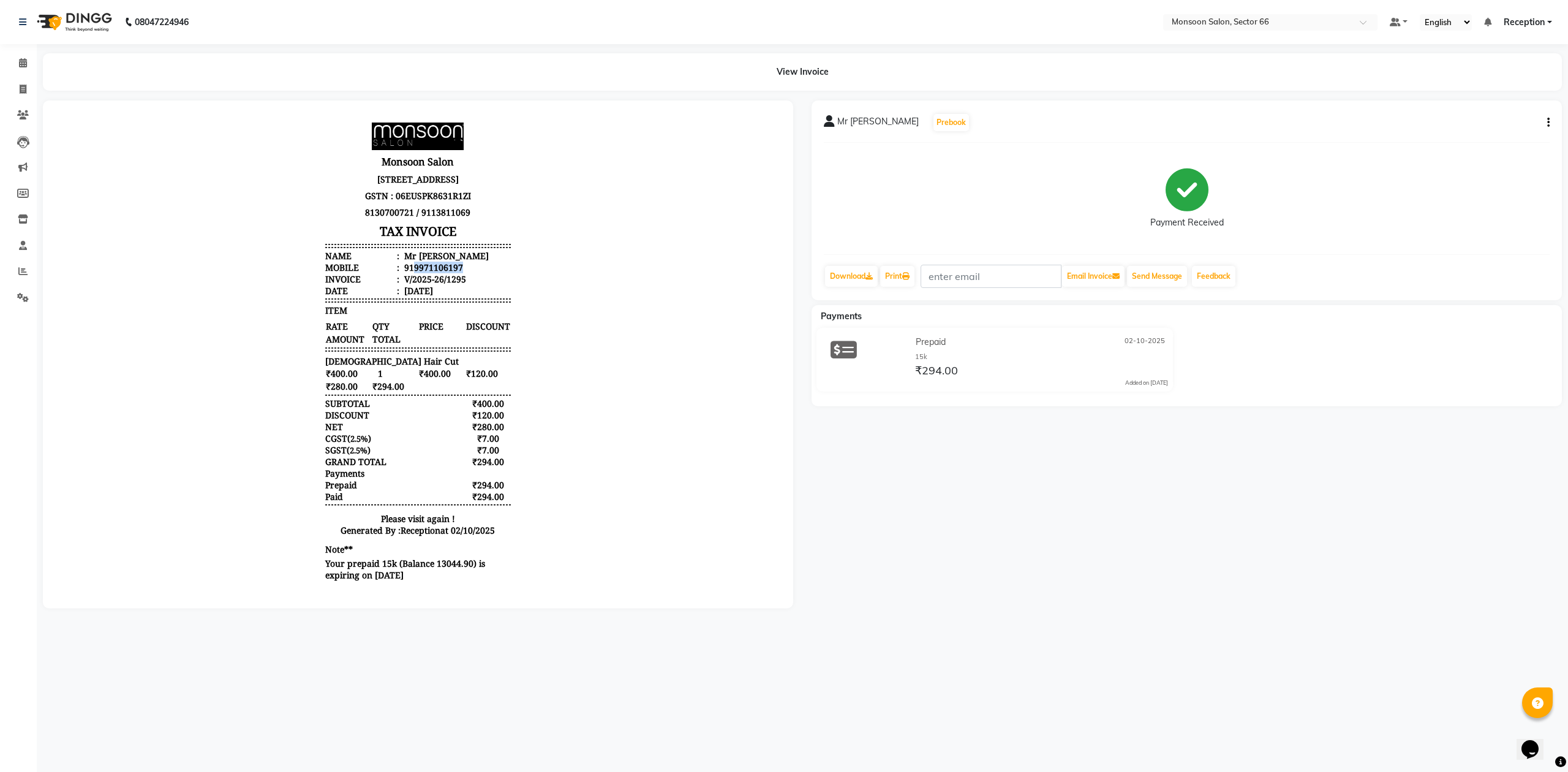
drag, startPoint x: 403, startPoint y: 278, endPoint x: 457, endPoint y: 283, distance: 54.2
click at [457, 273] on li "Mobile : 919971106197" at bounding box center [417, 267] width 185 height 11
copy div "9971106197"
